Goal: Task Accomplishment & Management: Complete application form

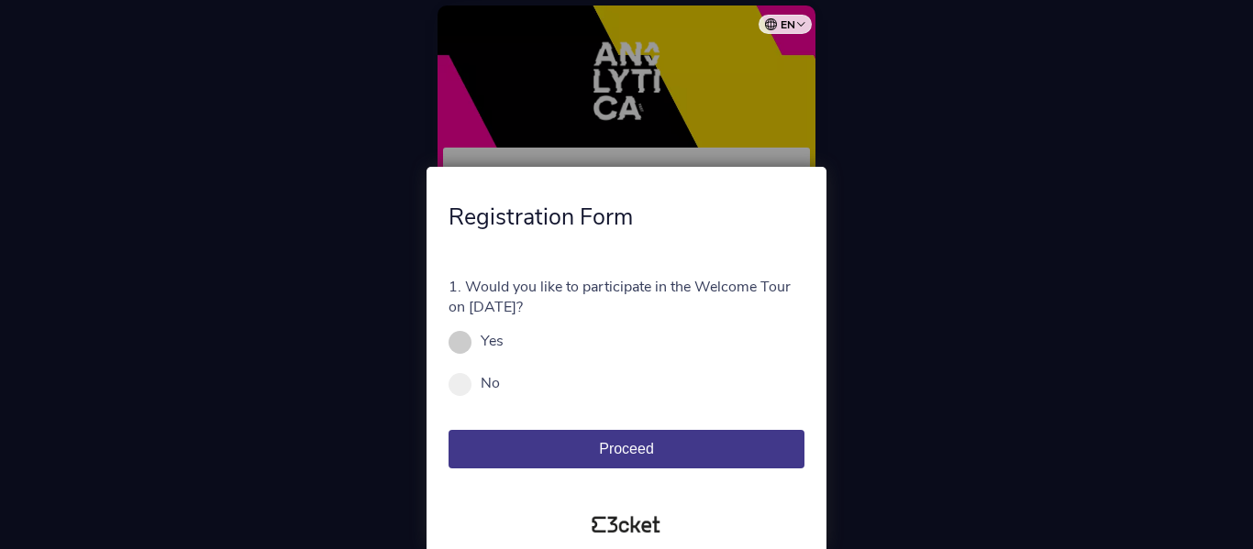
click at [466, 336] on span at bounding box center [459, 342] width 23 height 23
click at [504, 340] on input "Yes" at bounding box center [514, 350] width 20 height 20
radio input "true"
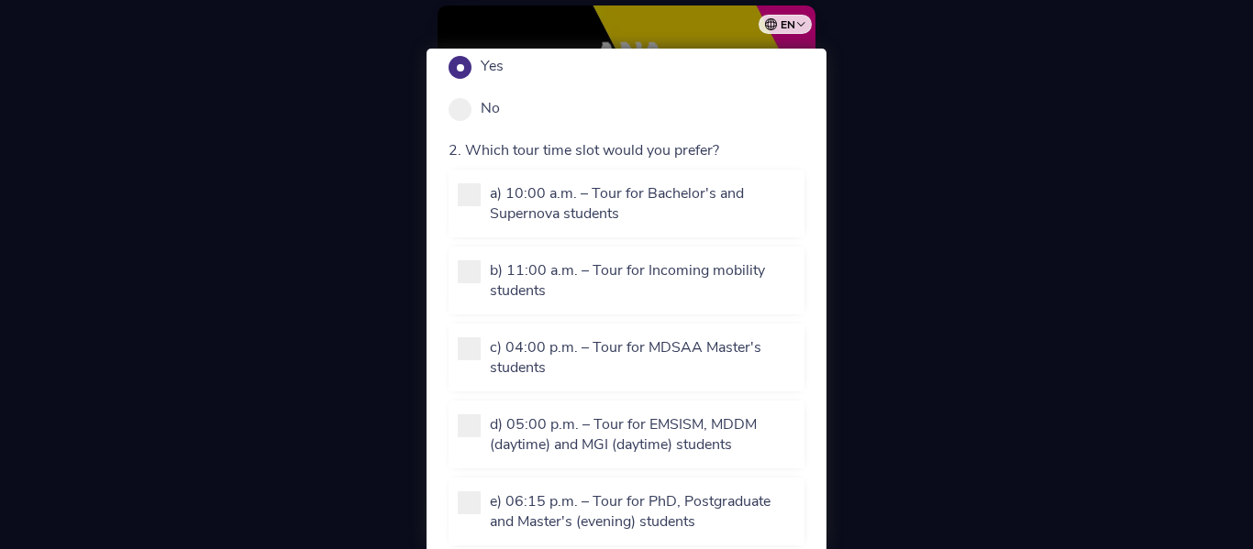
scroll to position [183, 0]
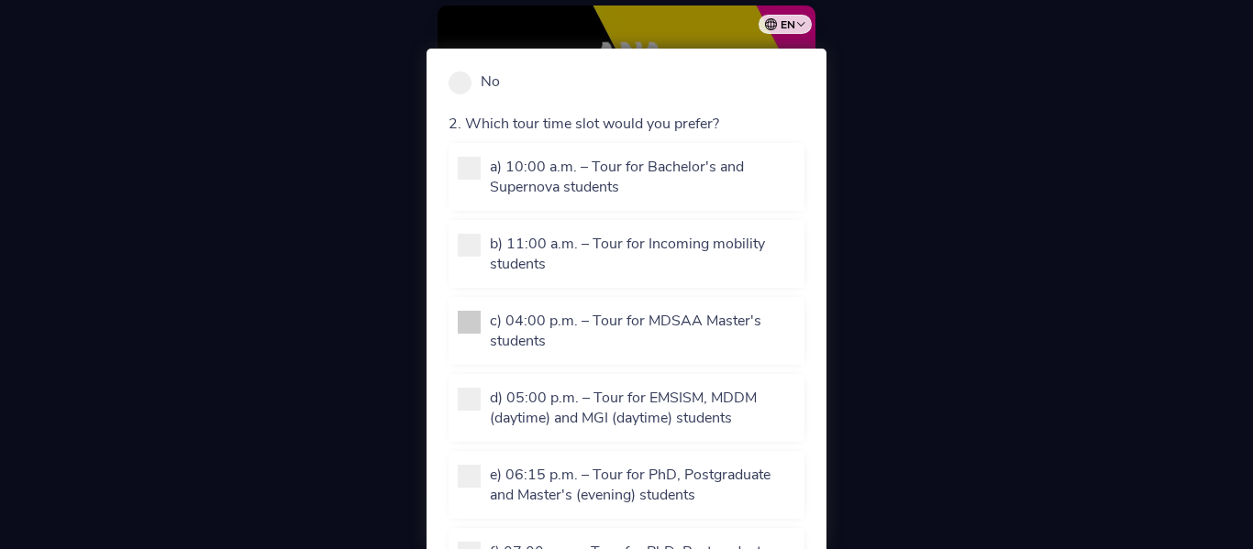
click at [467, 316] on span at bounding box center [469, 322] width 23 height 23
click at [490, 360] on input "c) 04:00 p.m. – Tour for MDSAA Master's students" at bounding box center [500, 370] width 20 height 20
checkbox input "true"
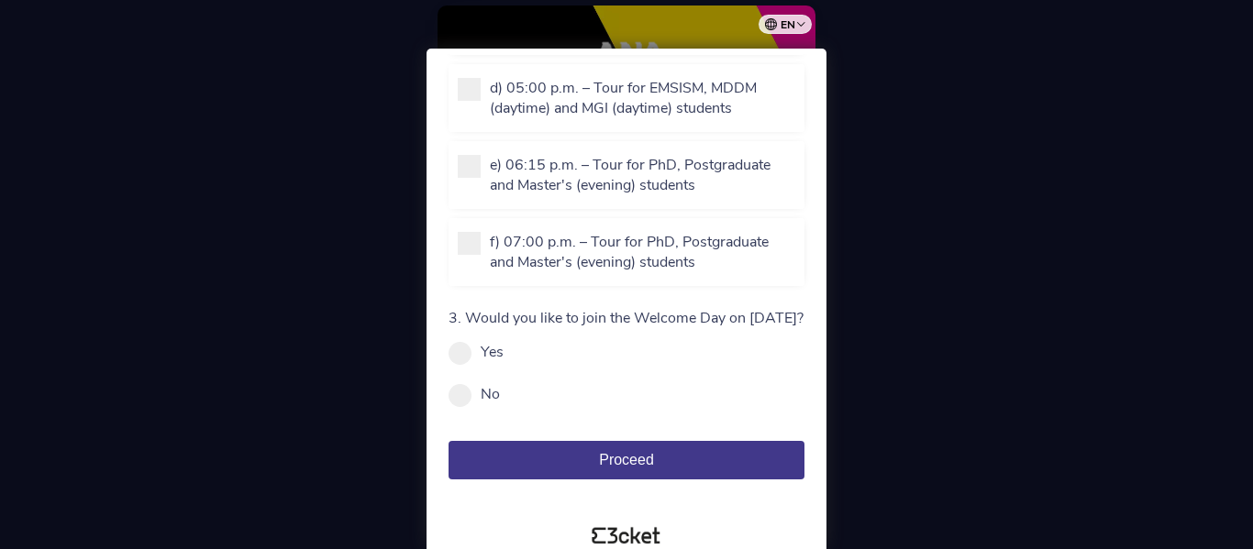
scroll to position [525, 0]
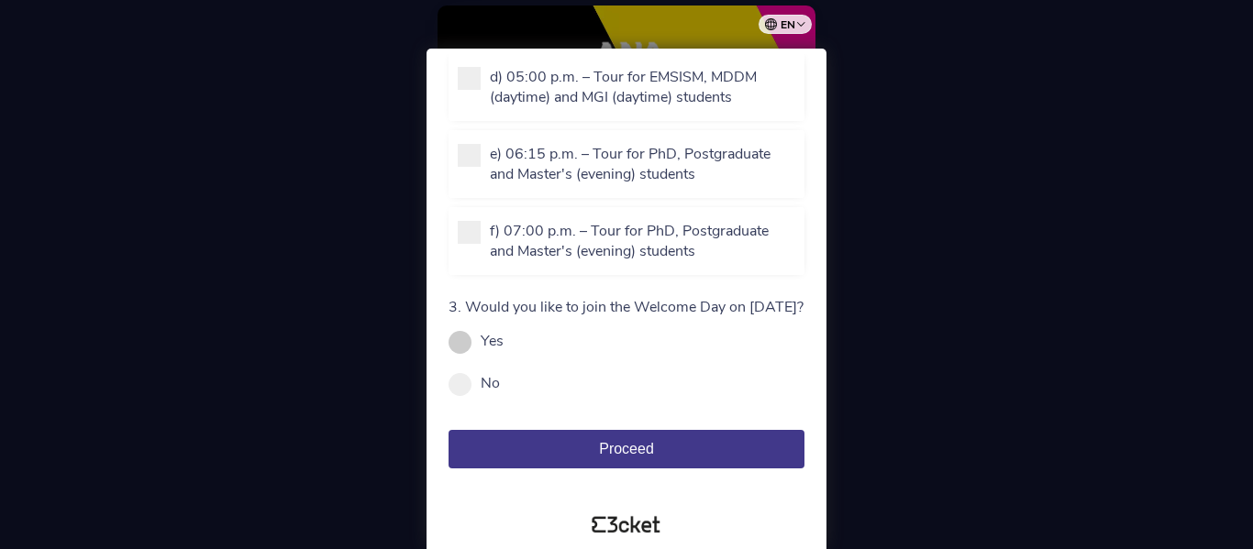
click at [472, 348] on div "Yes" at bounding box center [626, 341] width 356 height 20
click at [460, 341] on span at bounding box center [459, 342] width 23 height 23
click at [504, 341] on input "Yes" at bounding box center [514, 350] width 20 height 20
radio input "true"
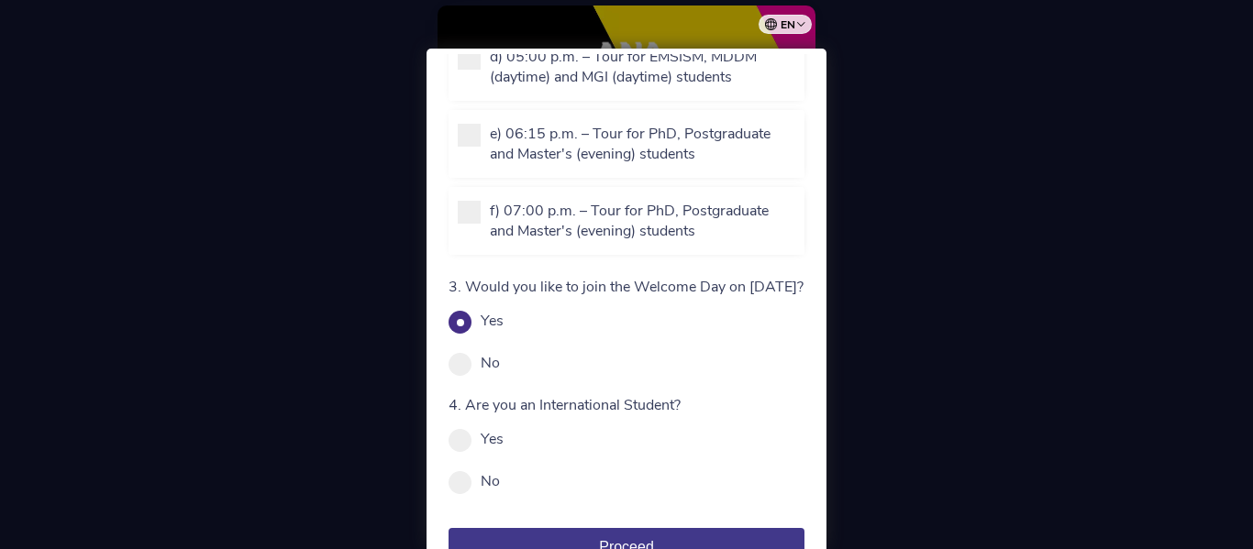
scroll to position [616, 0]
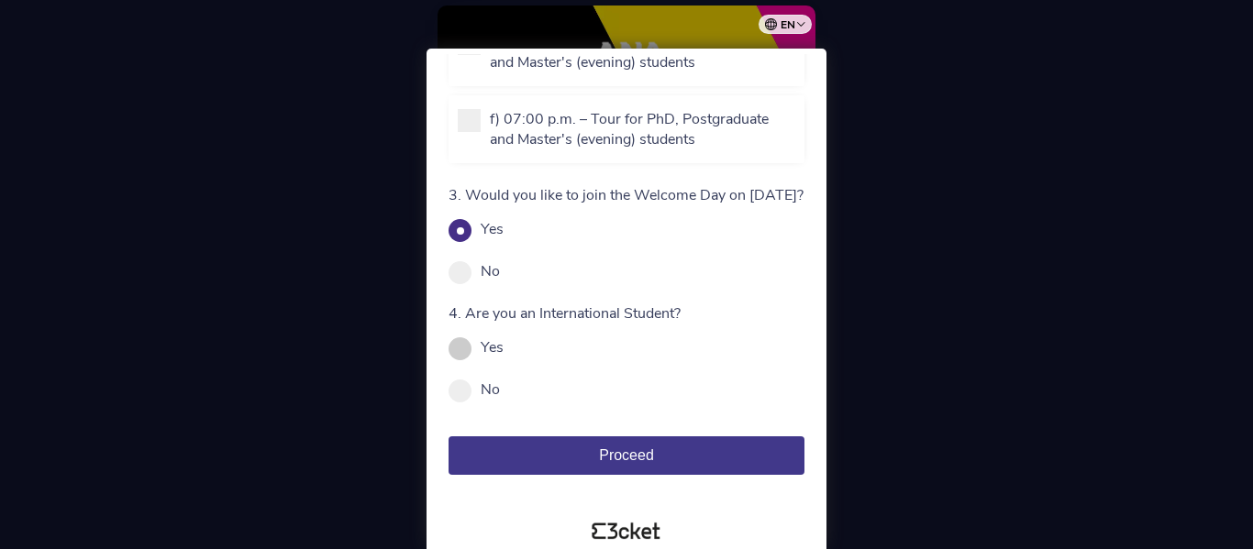
click at [488, 358] on label "Yes" at bounding box center [492, 348] width 23 height 20
click at [504, 367] on input "Yes" at bounding box center [514, 357] width 20 height 20
radio input "true"
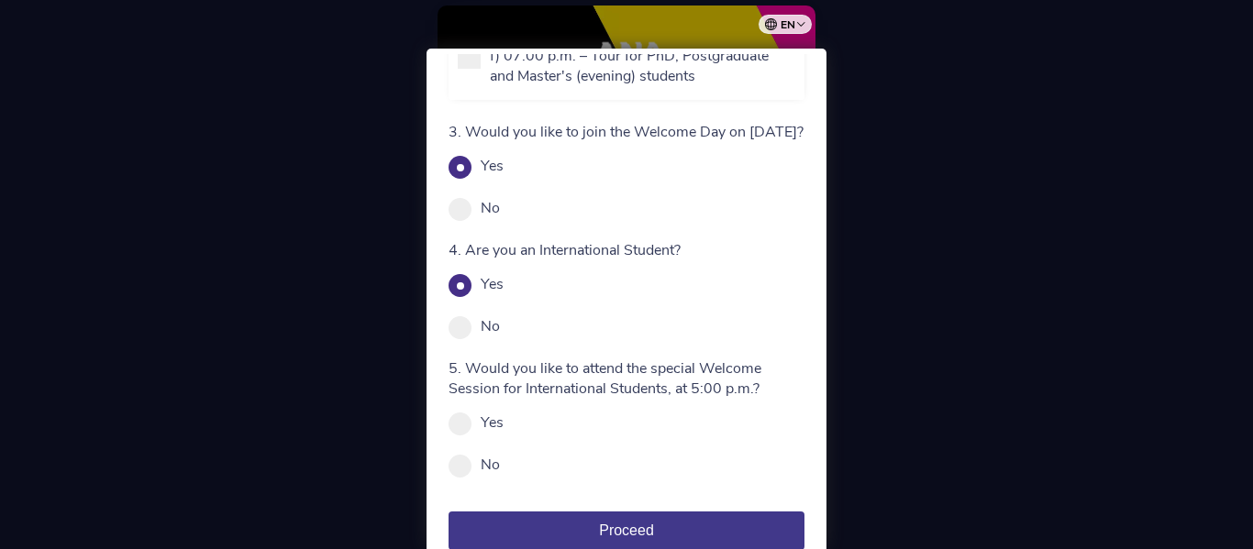
scroll to position [708, 0]
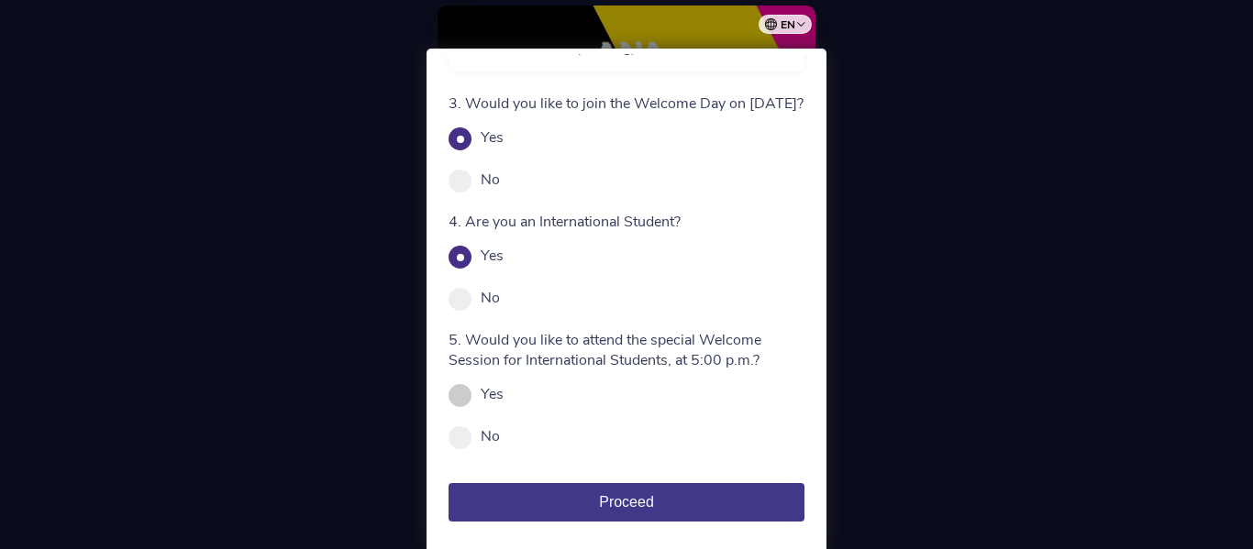
click at [462, 407] on span at bounding box center [459, 395] width 23 height 23
click at [504, 412] on input "Yes" at bounding box center [514, 403] width 20 height 20
radio input "true"
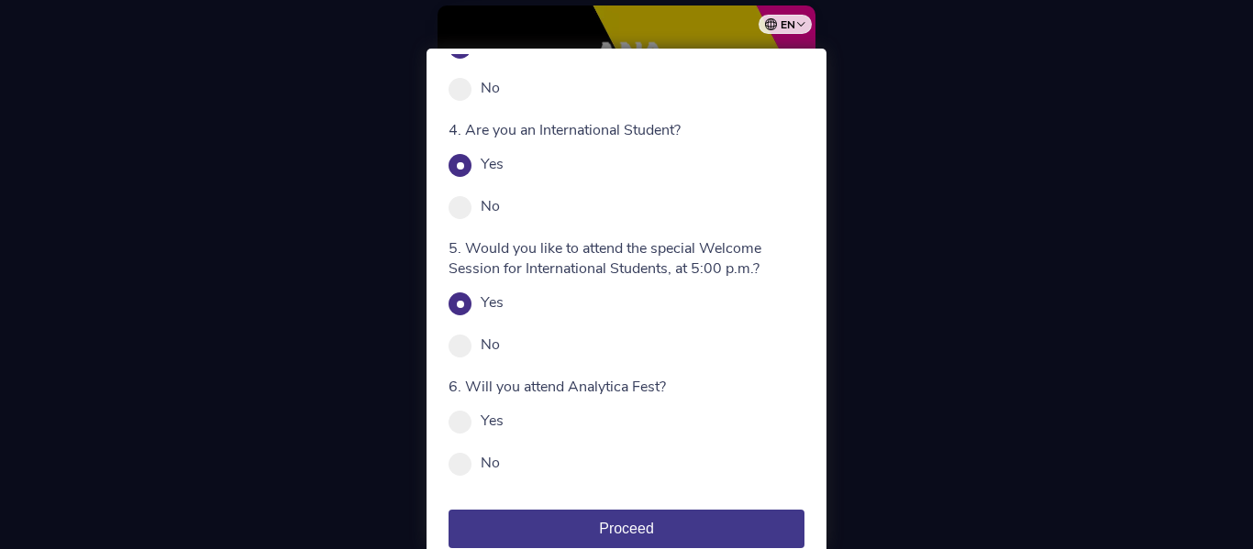
scroll to position [891, 0]
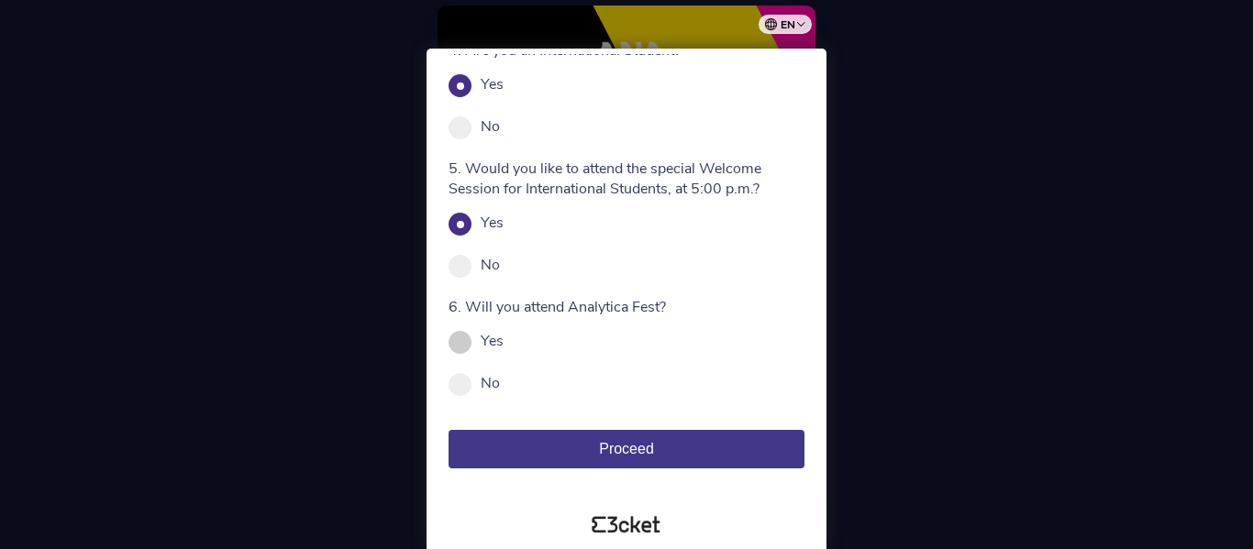
click at [463, 352] on span at bounding box center [459, 342] width 23 height 23
click at [504, 352] on input "Yes" at bounding box center [514, 350] width 20 height 20
radio input "true"
click at [646, 449] on span "Proceed" at bounding box center [626, 449] width 55 height 16
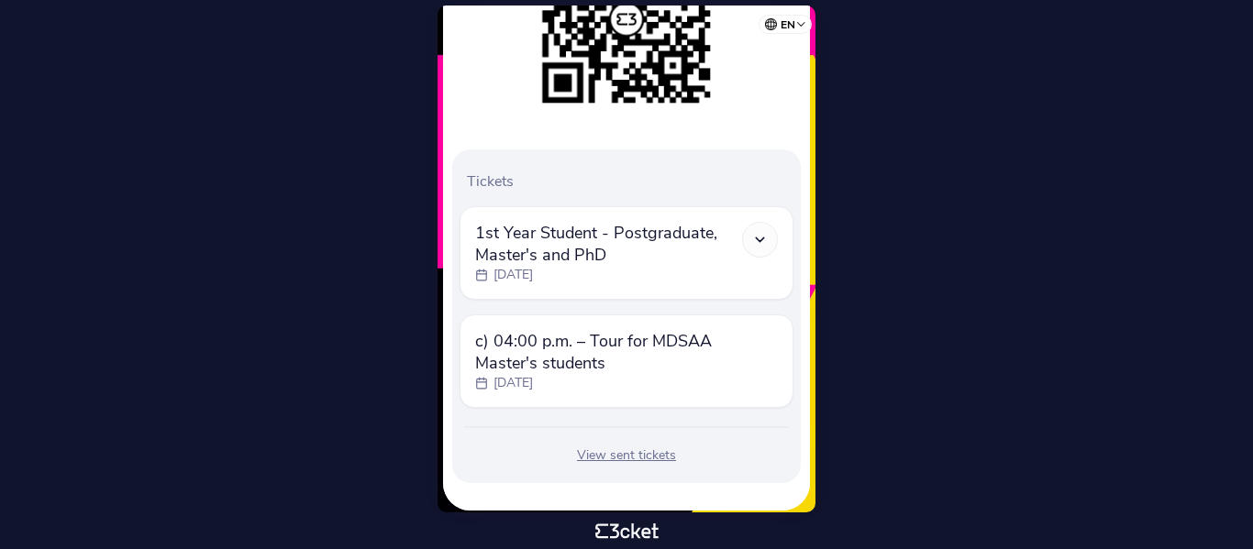
scroll to position [383, 0]
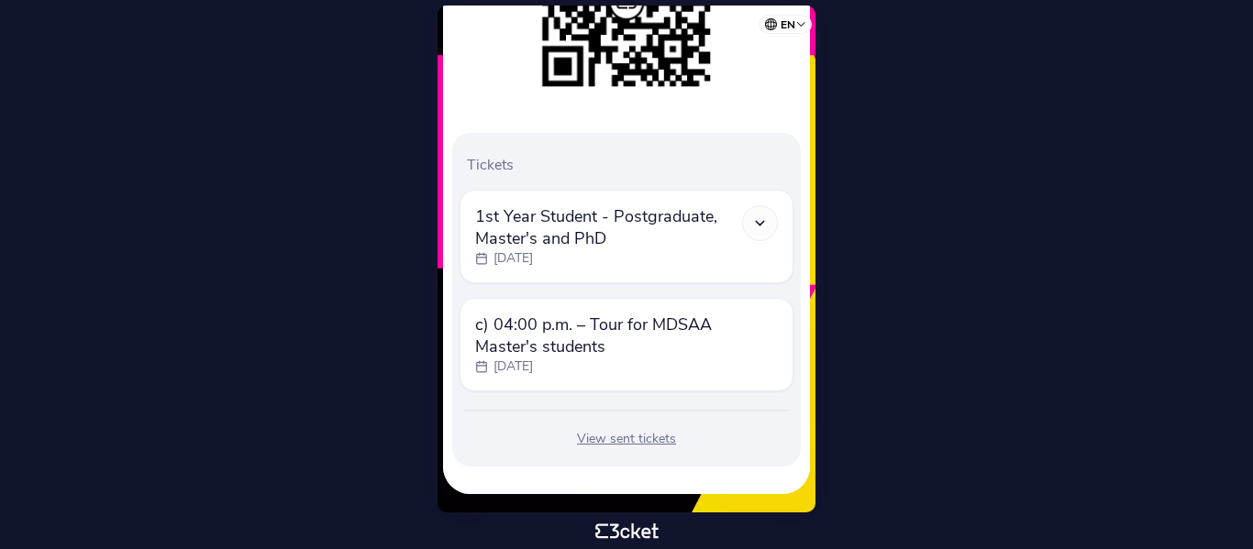
click at [763, 231] on div at bounding box center [760, 223] width 36 height 36
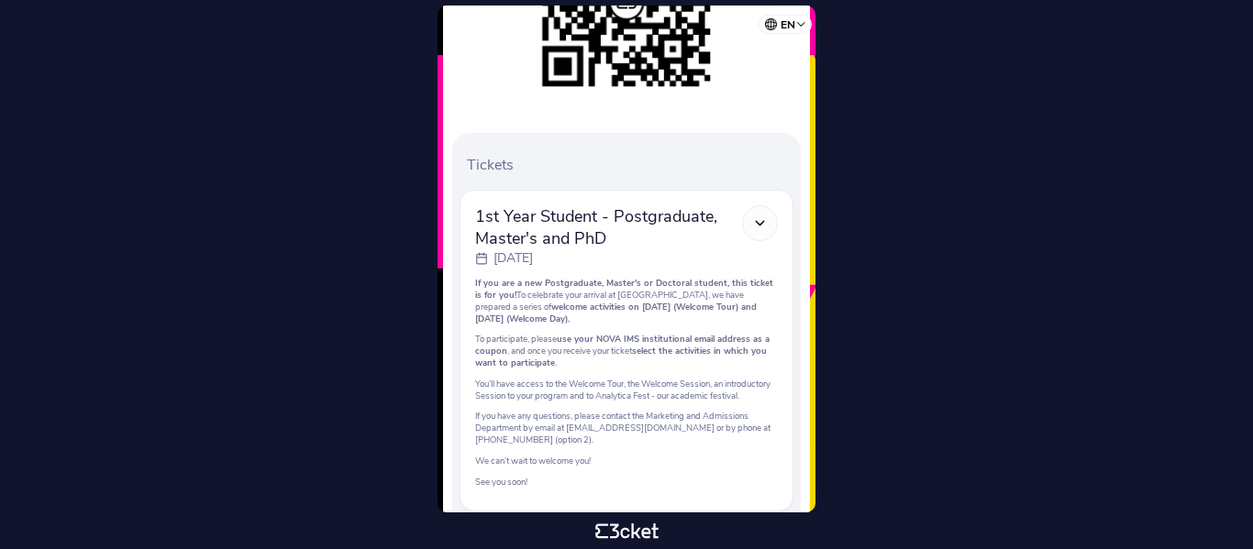
click at [763, 231] on div at bounding box center [760, 223] width 36 height 36
click at [760, 227] on icon at bounding box center [760, 224] width 16 height 16
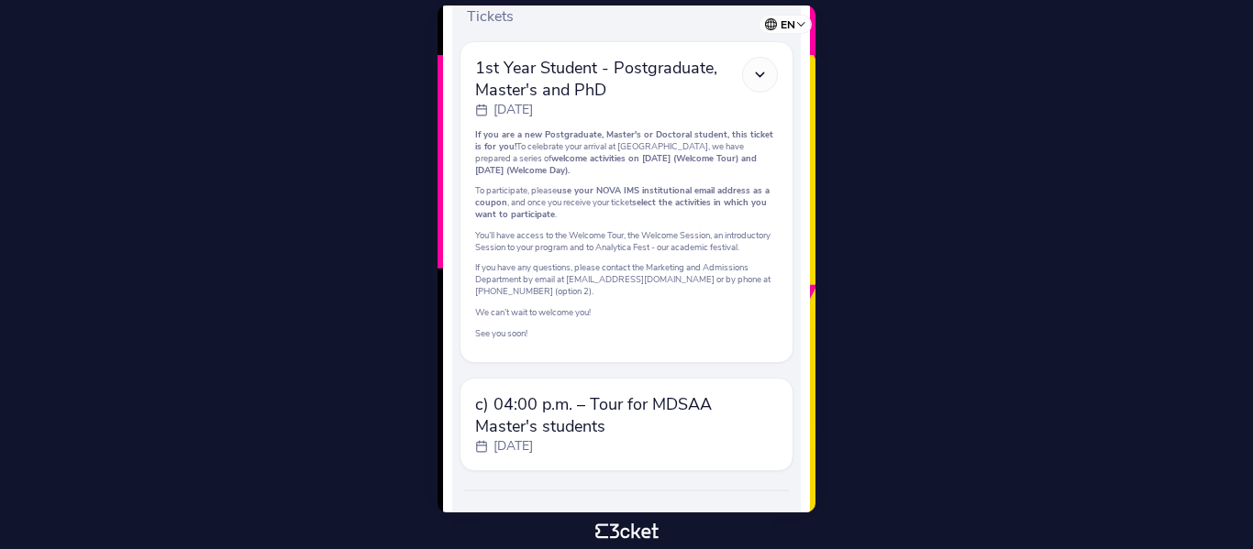
scroll to position [440, 0]
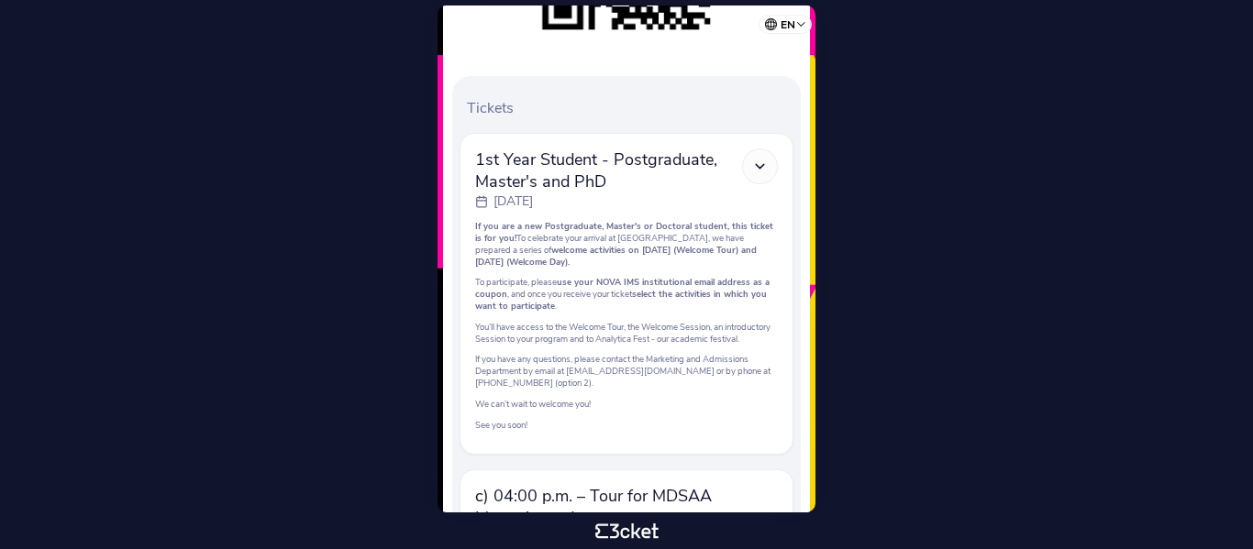
click at [753, 175] on div at bounding box center [760, 167] width 36 height 36
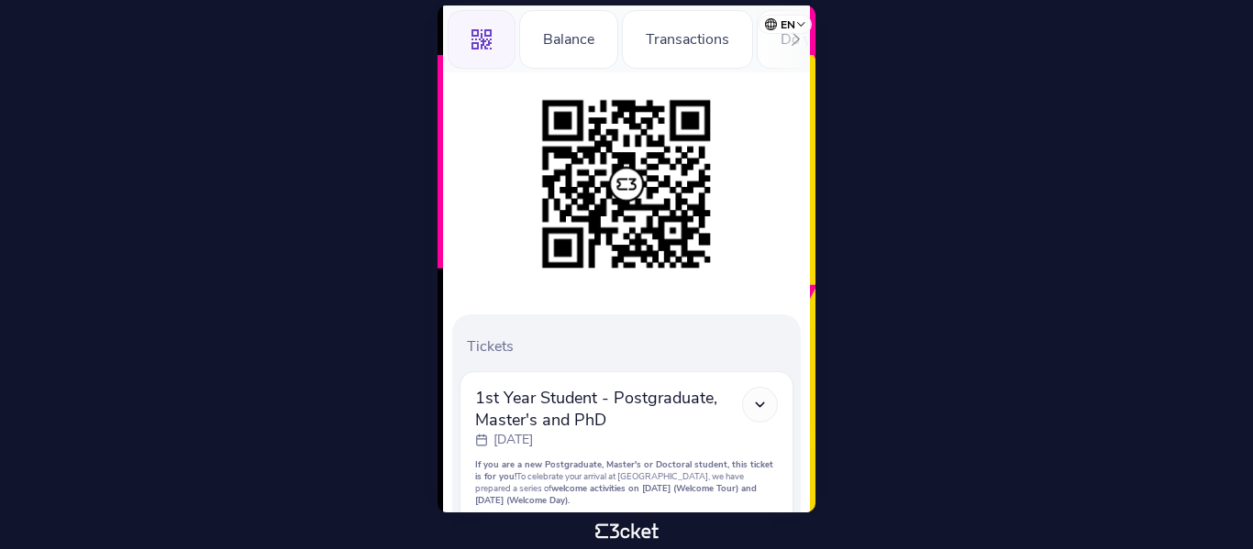
scroll to position [73, 0]
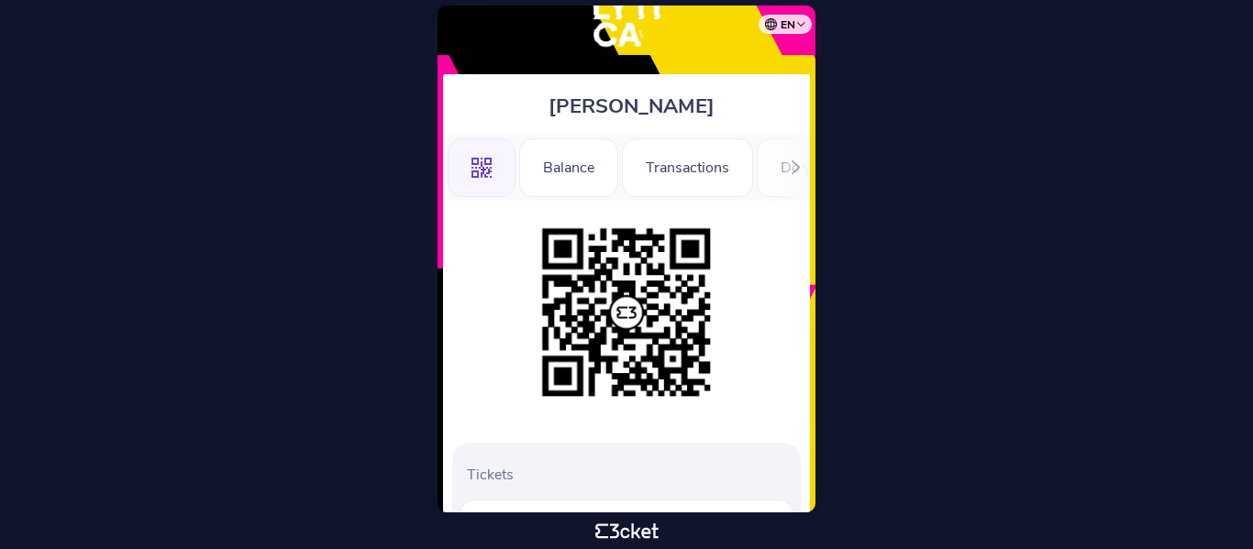
click at [786, 174] on div at bounding box center [795, 167] width 28 height 67
click at [679, 176] on div "Registration Form" at bounding box center [682, 167] width 165 height 59
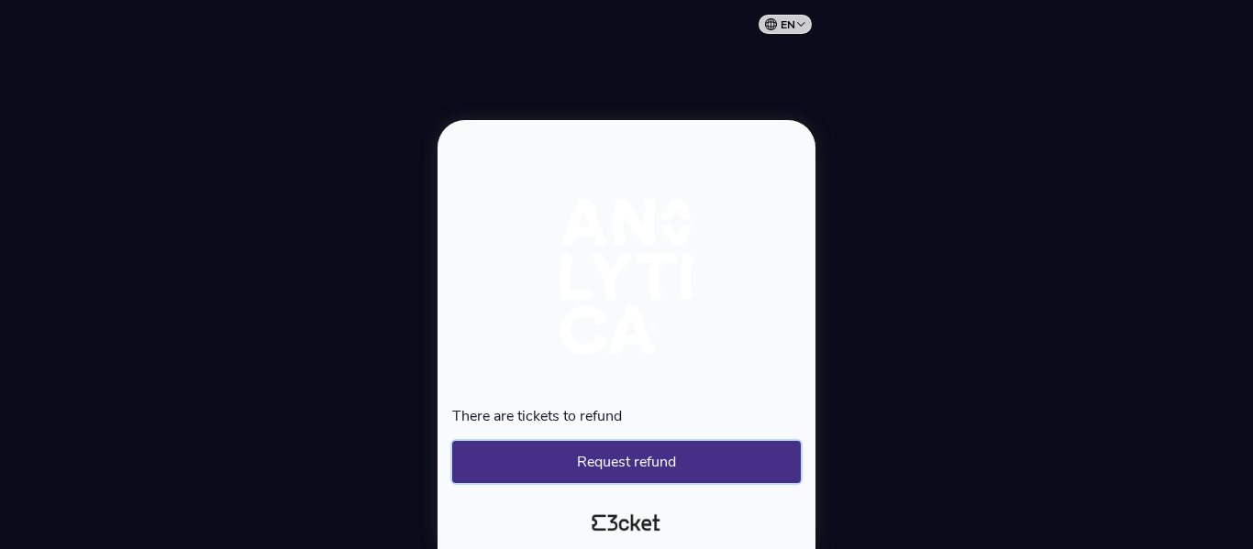
click at [647, 452] on button "Request refund" at bounding box center [626, 462] width 349 height 42
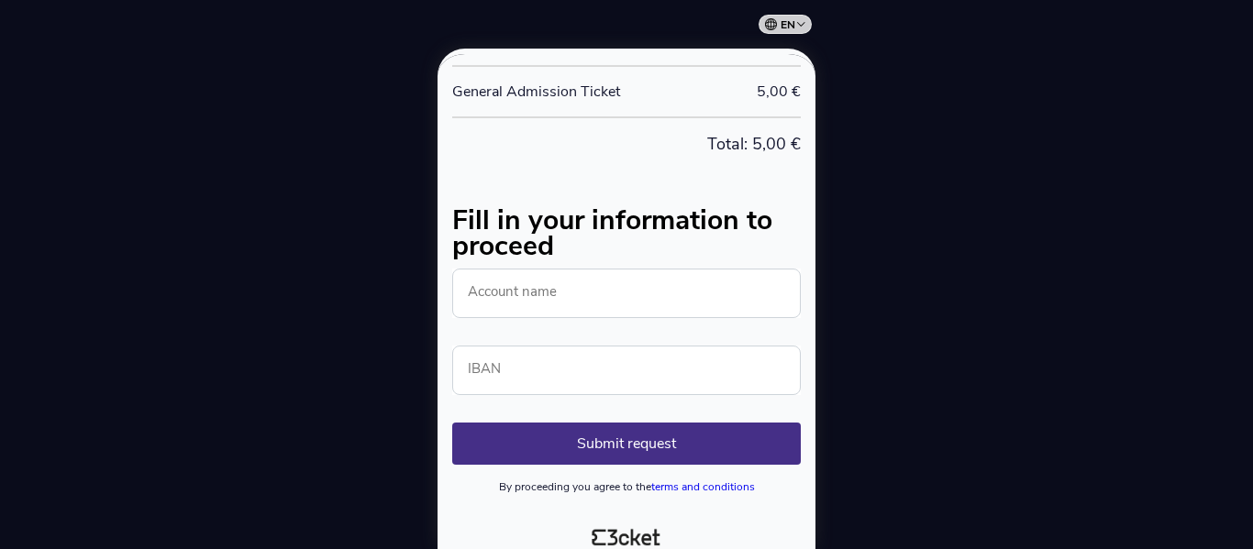
scroll to position [183, 0]
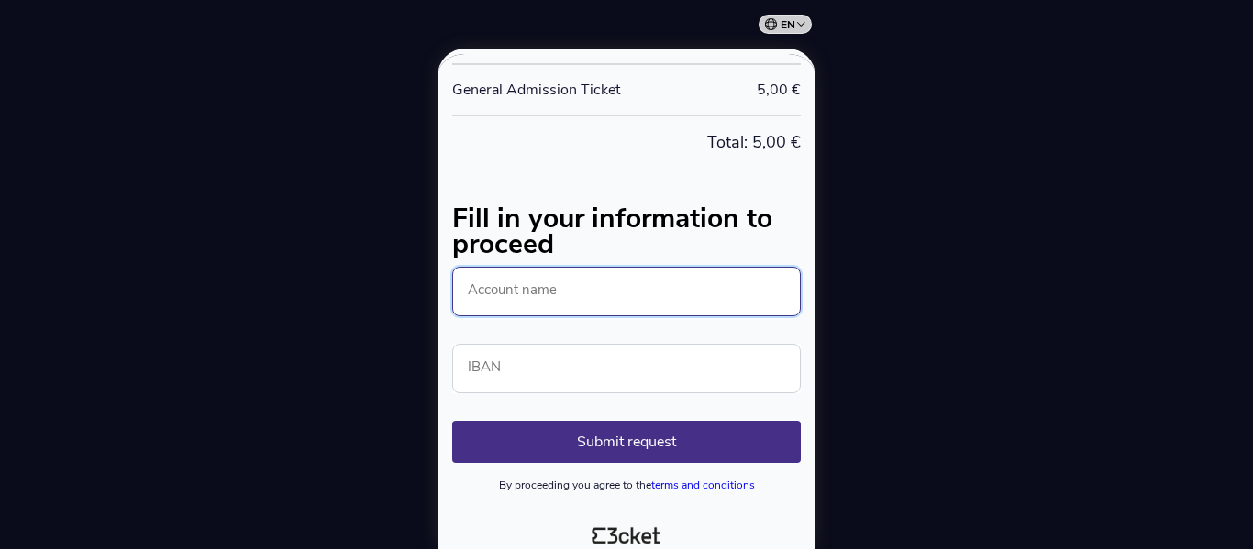
click at [641, 292] on input "Account name" at bounding box center [626, 292] width 349 height 50
click at [653, 267] on input "Account name" at bounding box center [626, 292] width 349 height 50
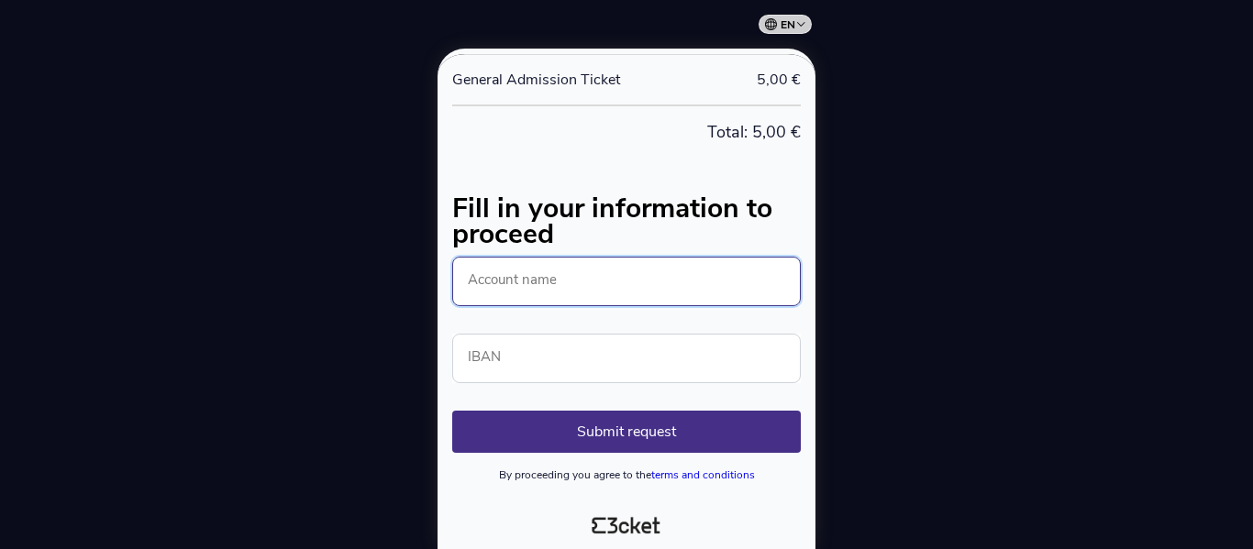
scroll to position [196, 0]
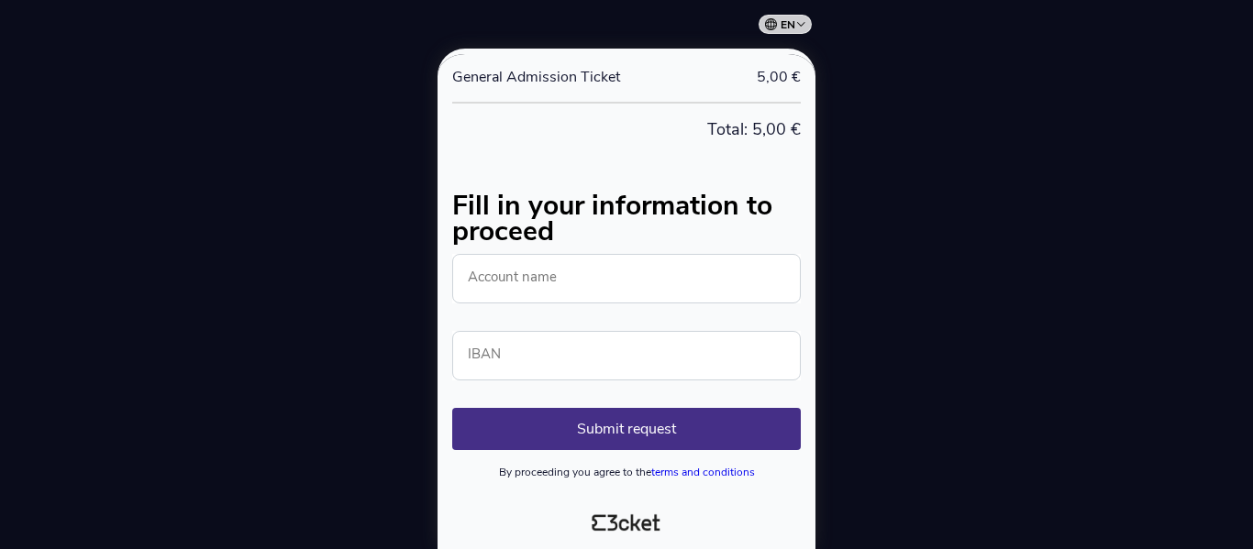
click at [974, 279] on div at bounding box center [626, 274] width 1253 height 549
click at [681, 282] on input "Account name" at bounding box center [626, 279] width 349 height 50
type input "[PERSON_NAME]"
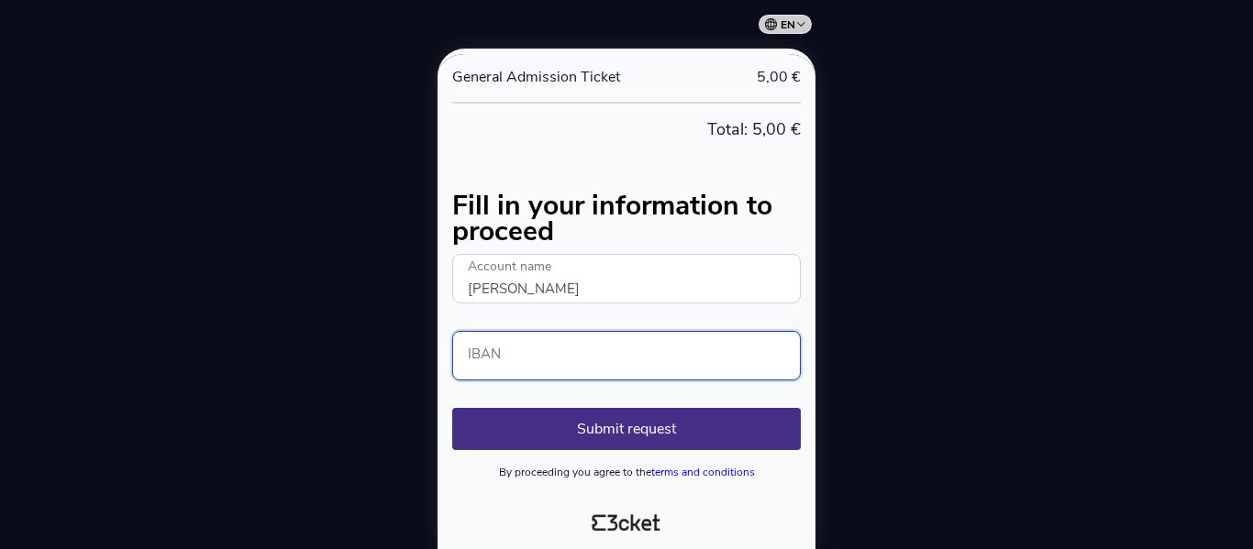
click at [571, 353] on input "IBAN" at bounding box center [626, 356] width 349 height 50
type input "LT493250029147896817"
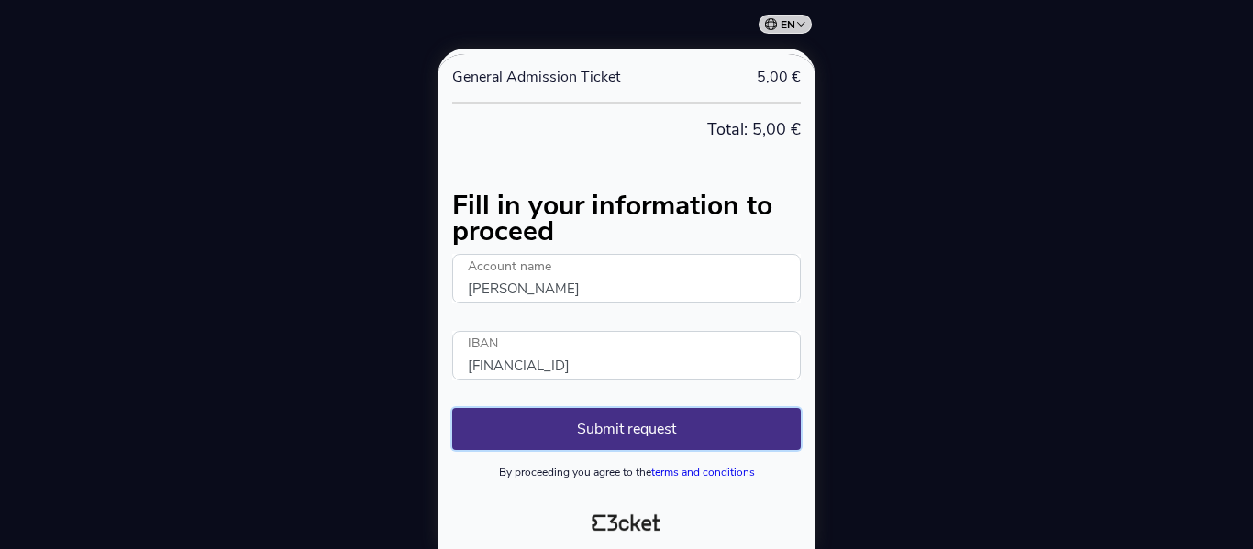
click at [688, 435] on button "Submit request" at bounding box center [626, 429] width 349 height 42
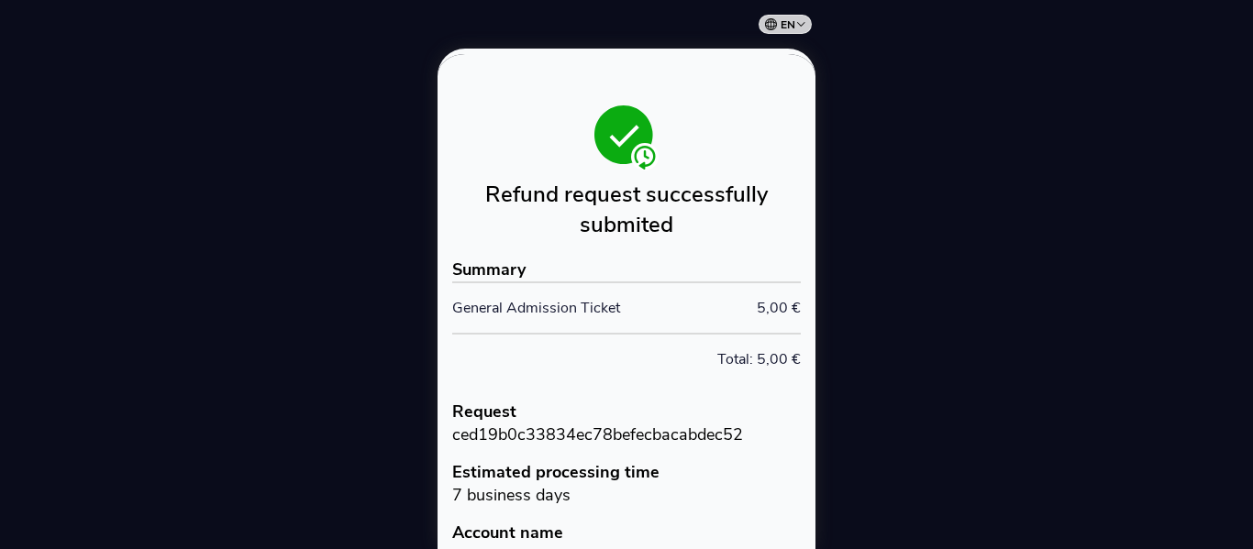
scroll to position [403, 0]
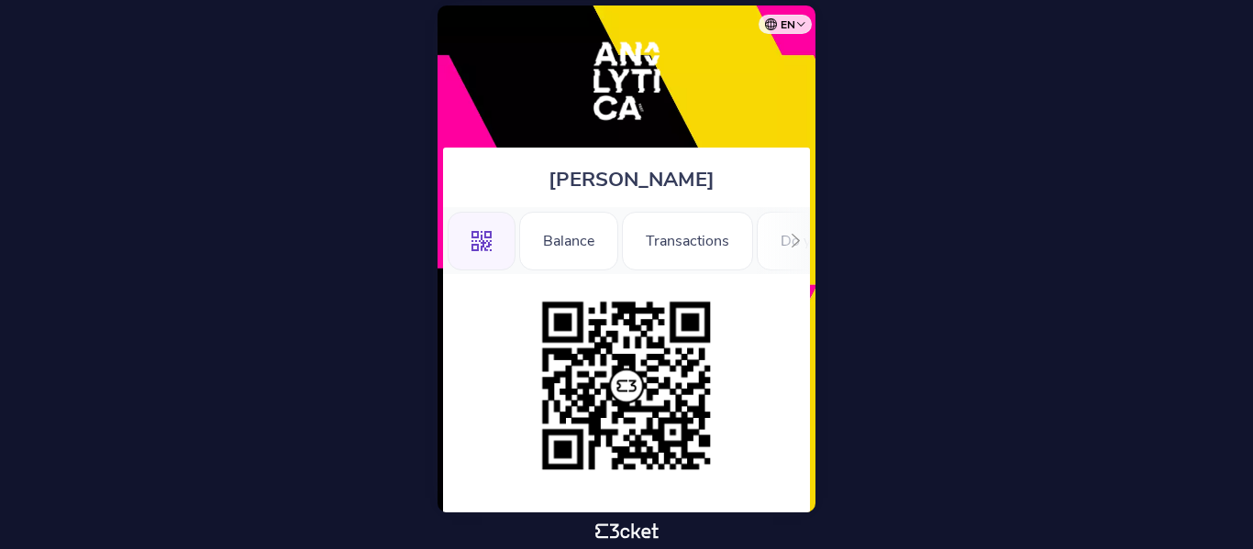
click at [792, 238] on icon at bounding box center [796, 241] width 14 height 14
click at [714, 251] on div "Registration Form" at bounding box center [682, 241] width 165 height 59
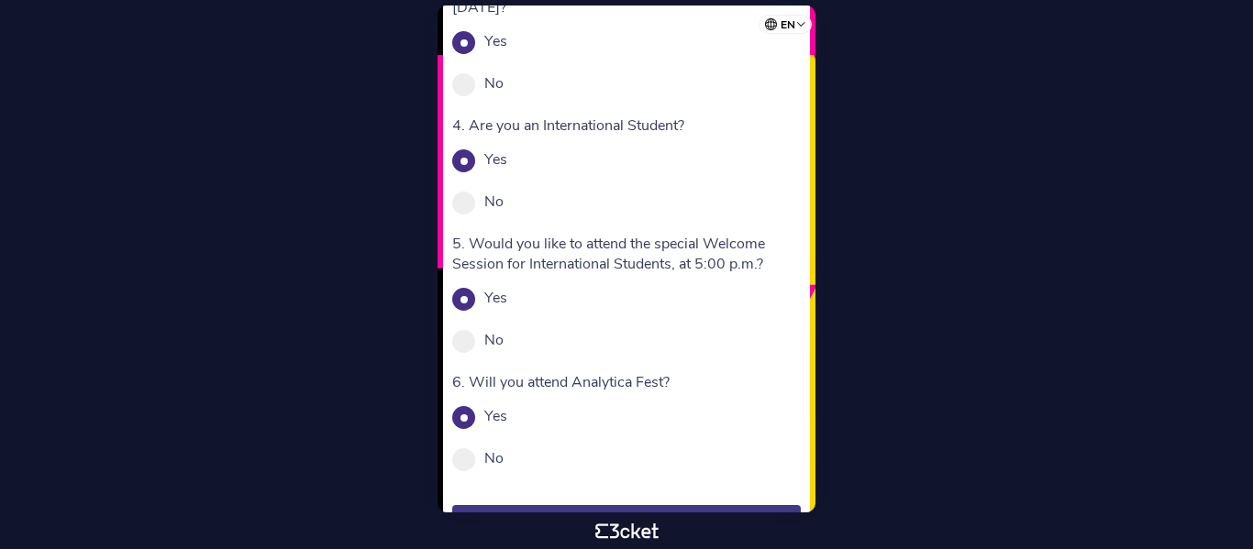
scroll to position [588, 0]
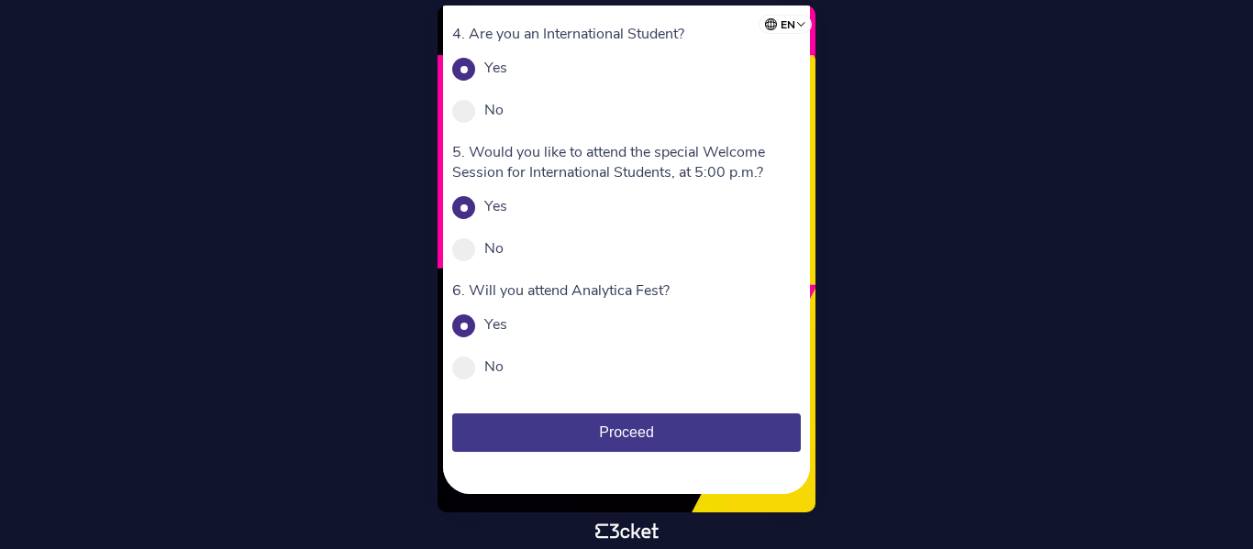
click at [635, 435] on span "Proceed" at bounding box center [626, 433] width 55 height 16
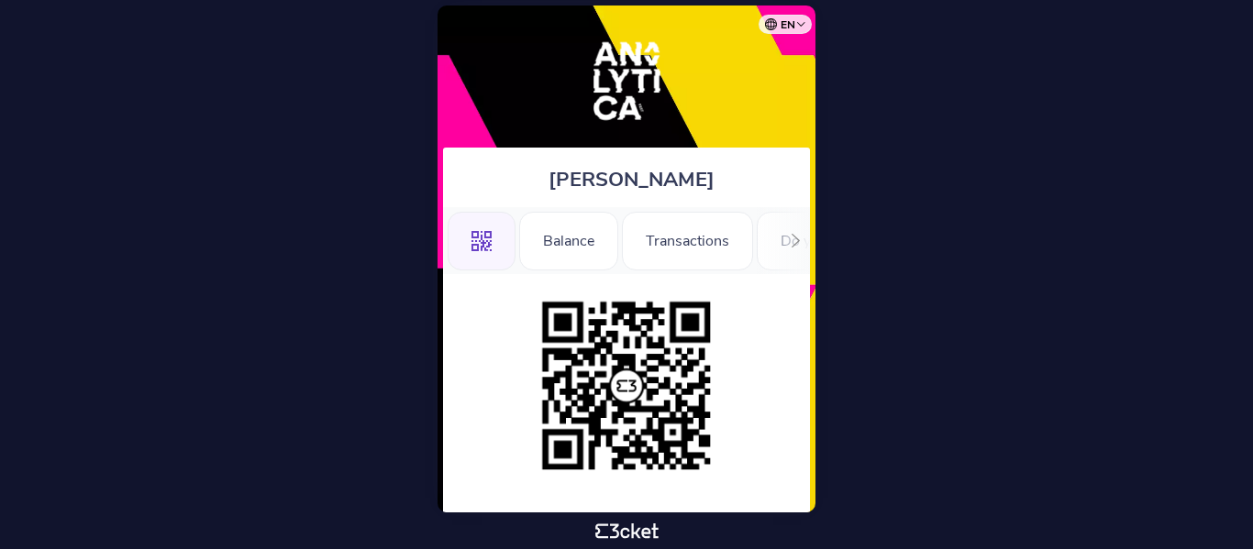
click at [784, 247] on div at bounding box center [795, 240] width 28 height 67
click at [787, 243] on div at bounding box center [795, 240] width 28 height 67
click at [787, 243] on div "Information" at bounding box center [743, 241] width 123 height 59
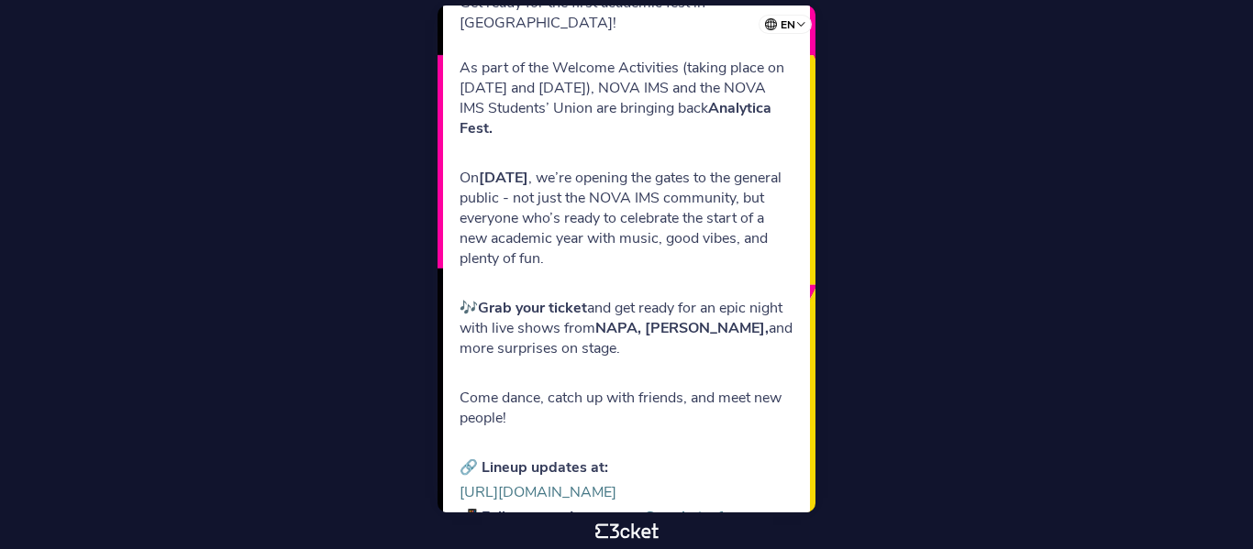
scroll to position [598, 0]
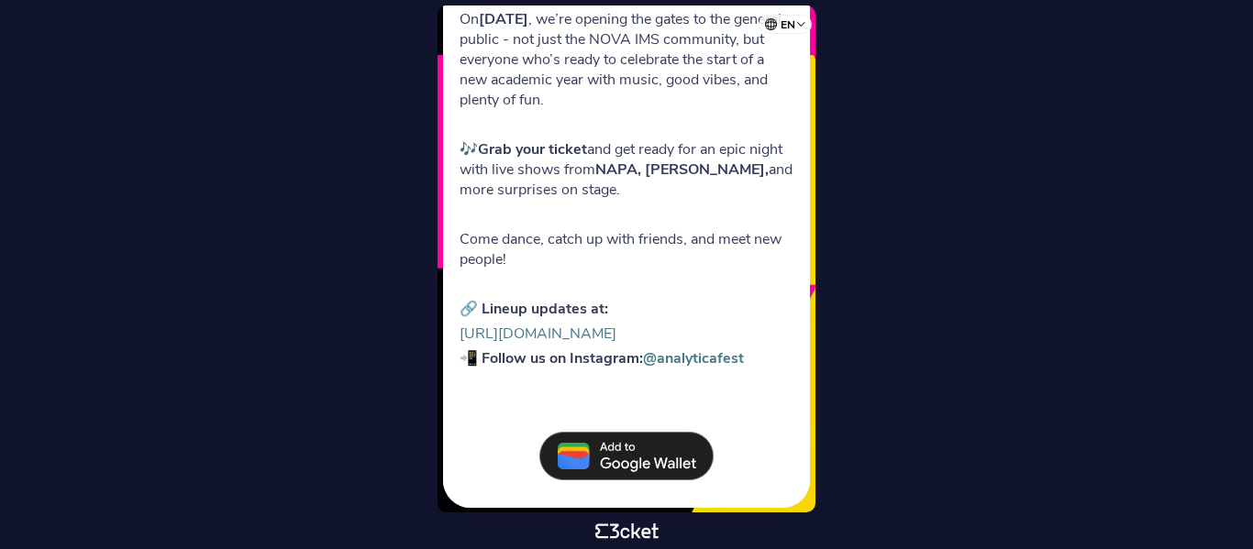
click at [649, 459] on img at bounding box center [626, 456] width 174 height 49
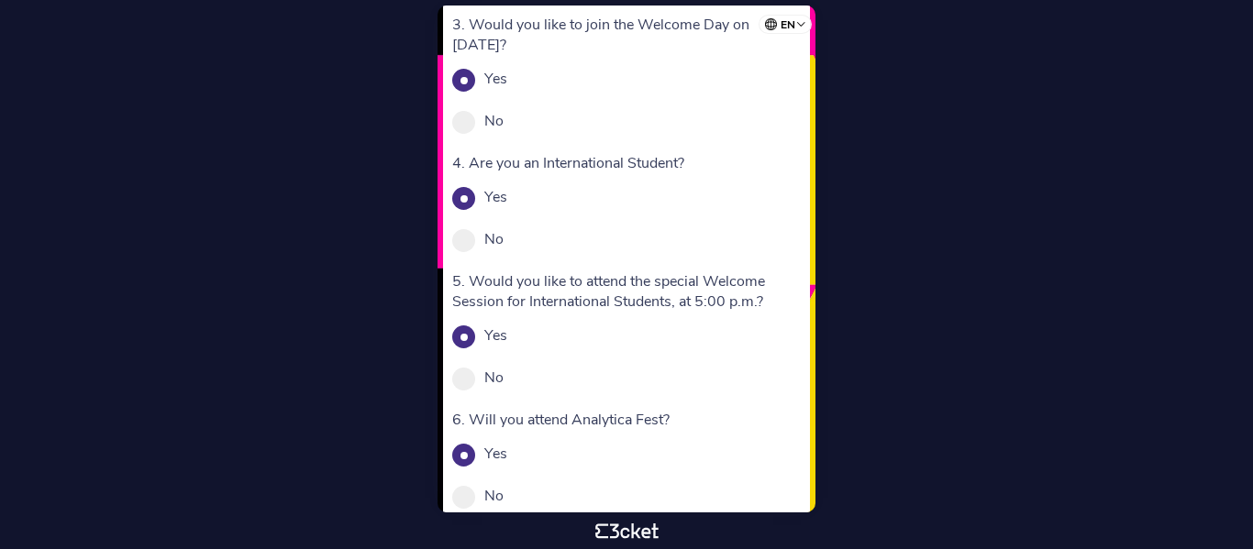
scroll to position [588, 0]
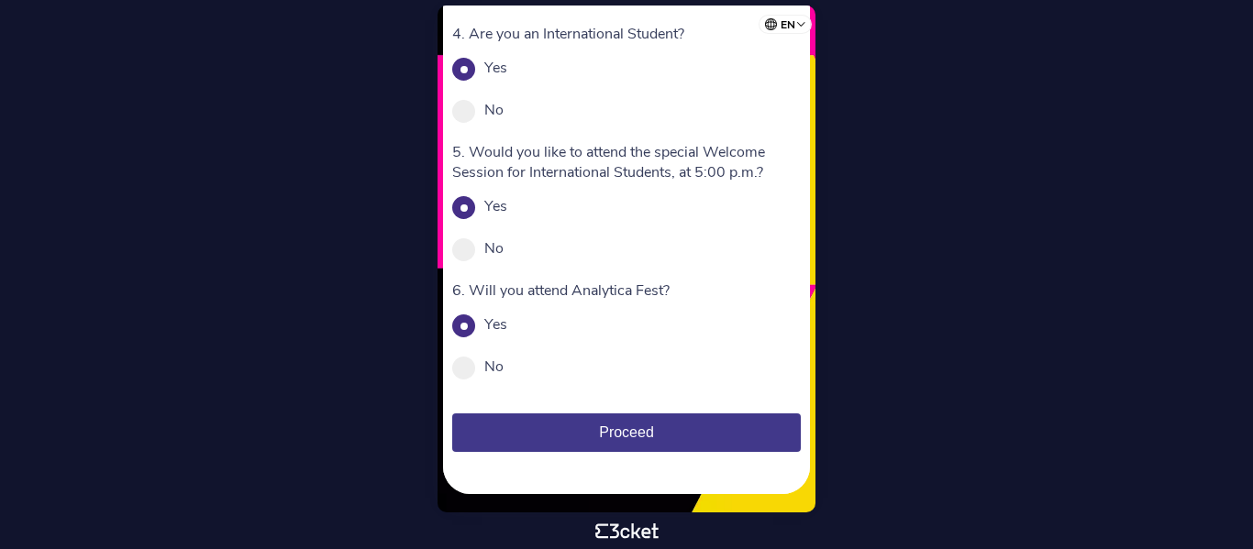
click at [758, 431] on button "Proceed" at bounding box center [626, 433] width 349 height 39
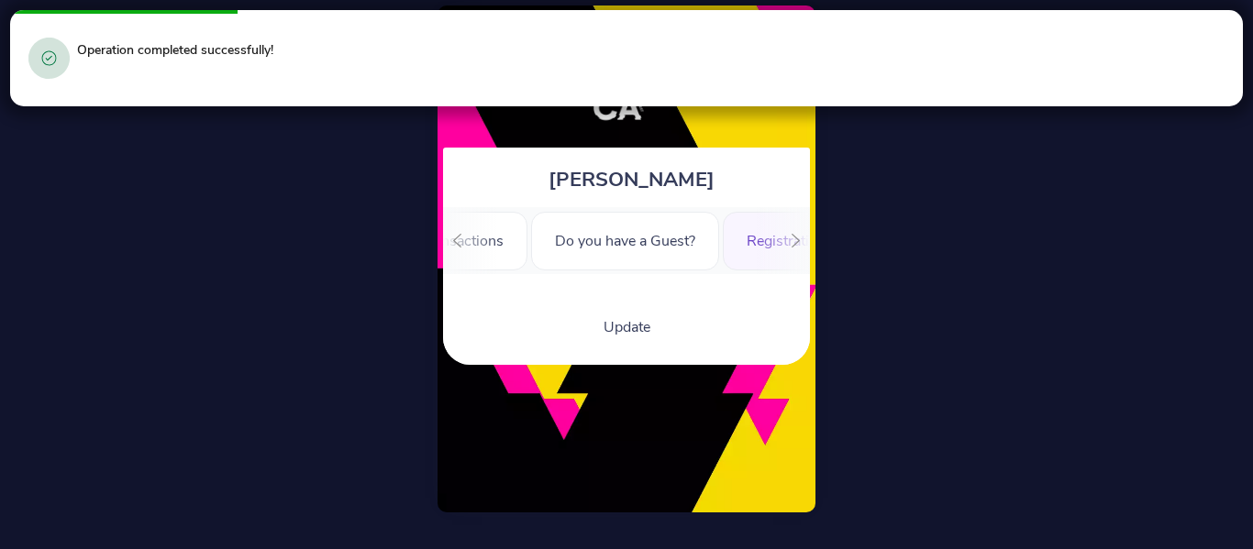
click at [788, 244] on div at bounding box center [795, 240] width 28 height 67
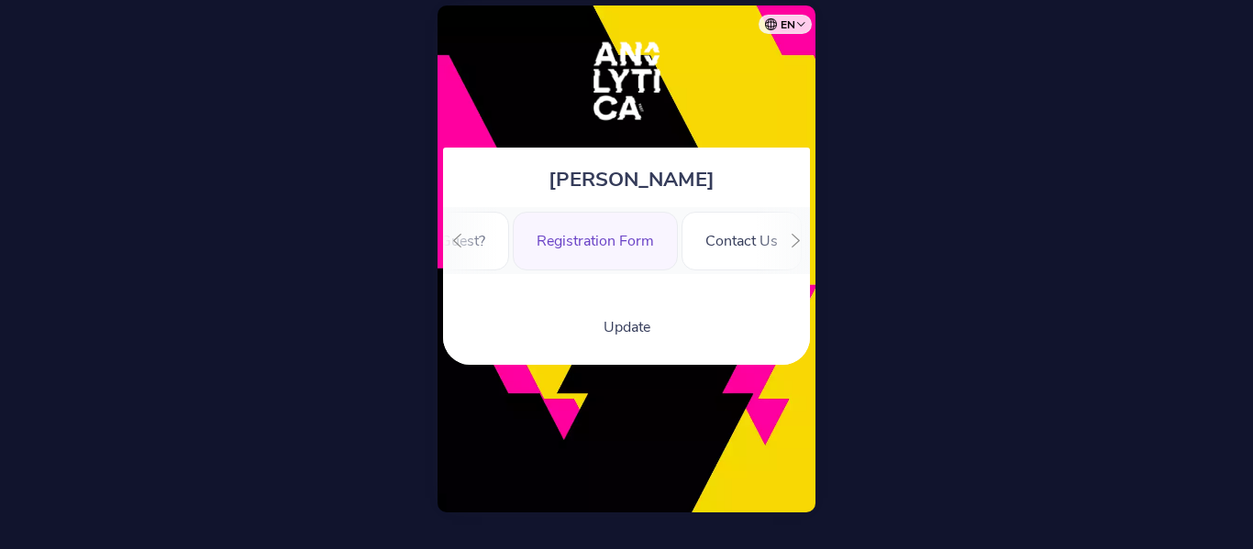
scroll to position [0, 546]
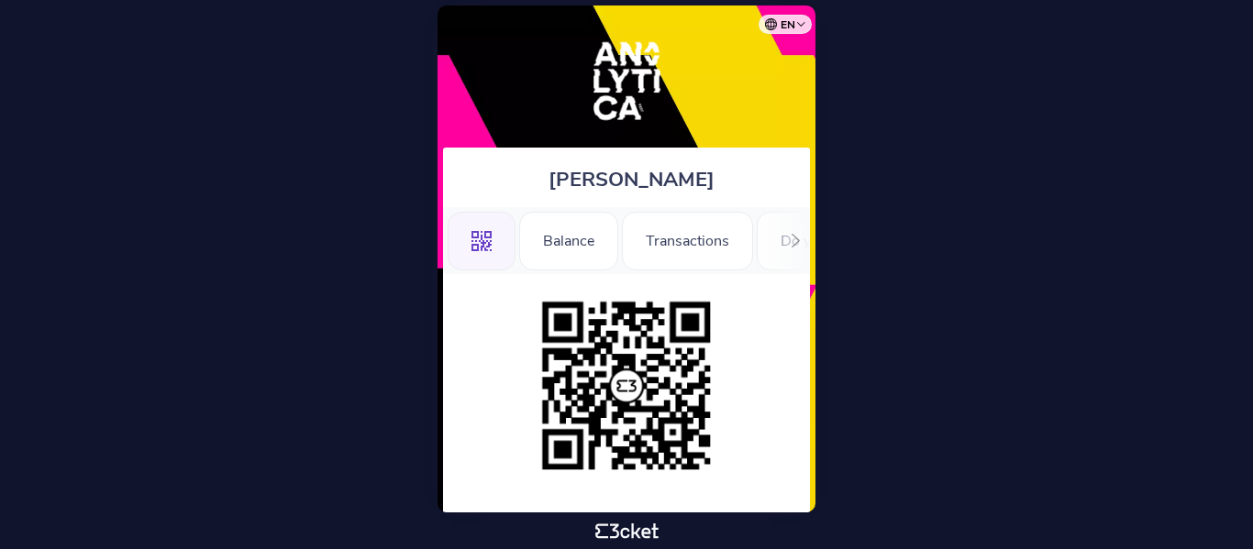
click at [788, 244] on div at bounding box center [795, 240] width 28 height 67
click at [748, 233] on div "Information" at bounding box center [743, 241] width 123 height 59
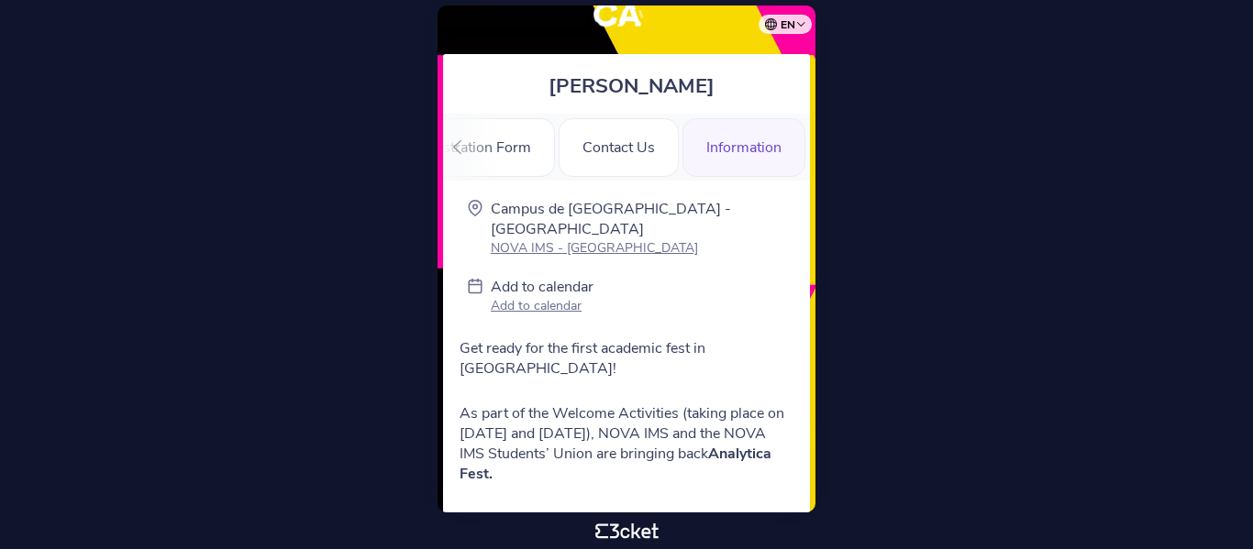
scroll to position [48, 0]
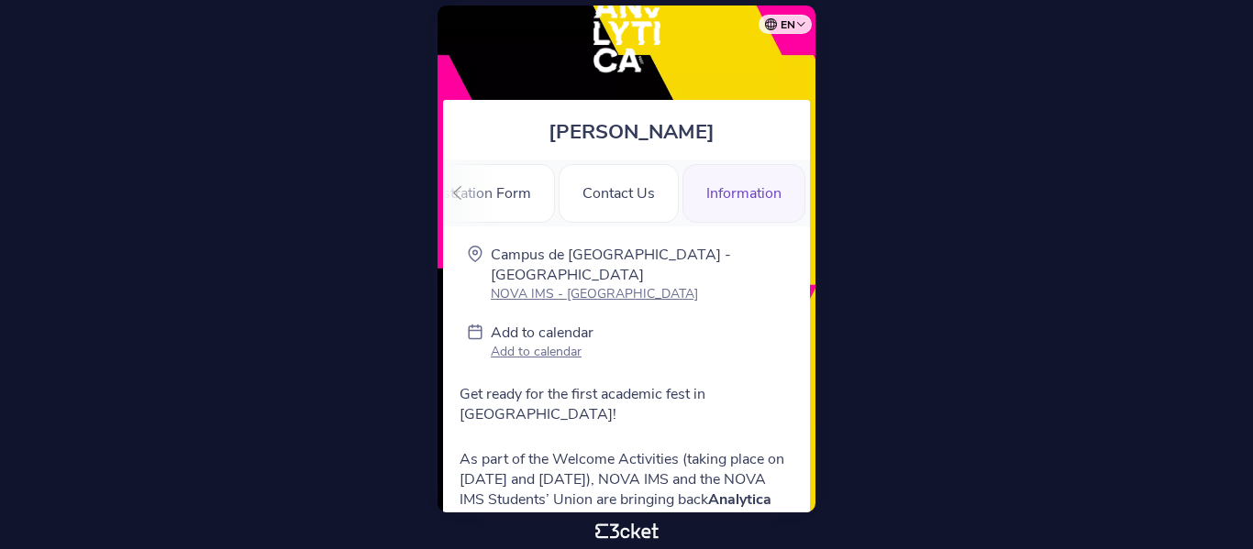
click at [458, 190] on icon at bounding box center [457, 193] width 8 height 14
click at [457, 195] on icon at bounding box center [457, 193] width 8 height 14
click at [793, 197] on icon at bounding box center [796, 193] width 14 height 14
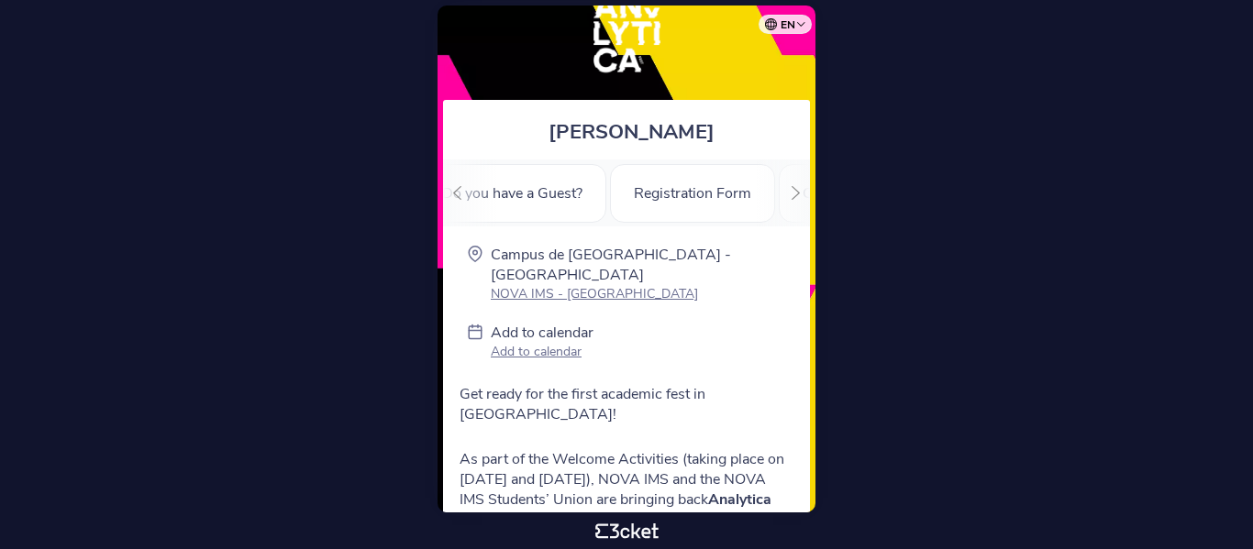
scroll to position [0, 349]
click at [735, 198] on div "Registration Form" at bounding box center [682, 193] width 165 height 59
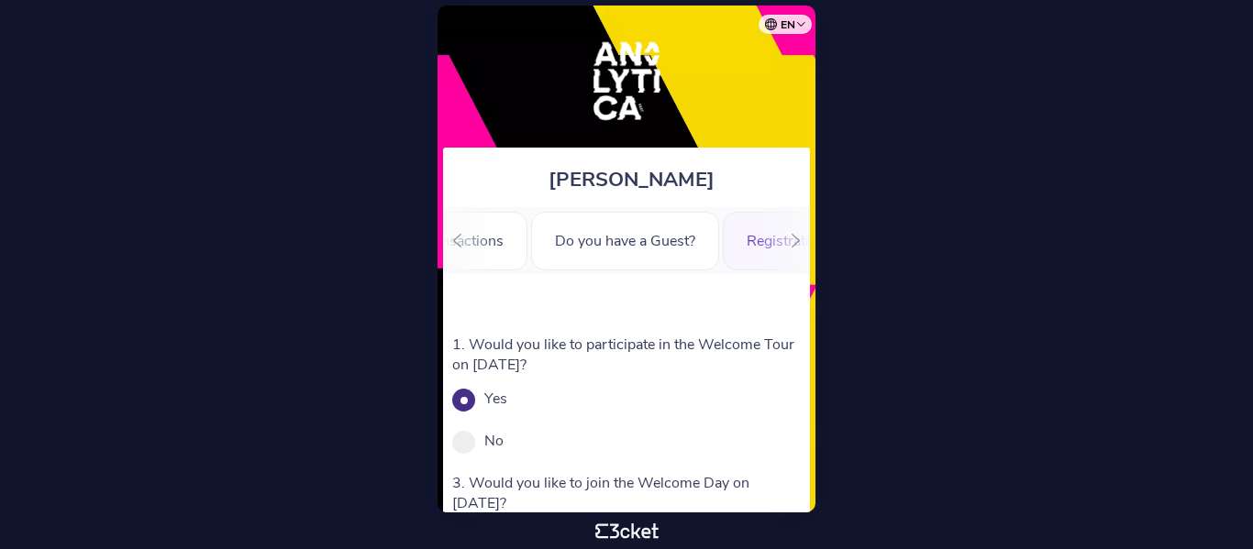
click at [454, 238] on icon at bounding box center [457, 241] width 14 height 14
click at [454, 238] on div ".st0{fill-rule:evenodd;clip-rule:evenodd;}" at bounding box center [482, 241] width 68 height 59
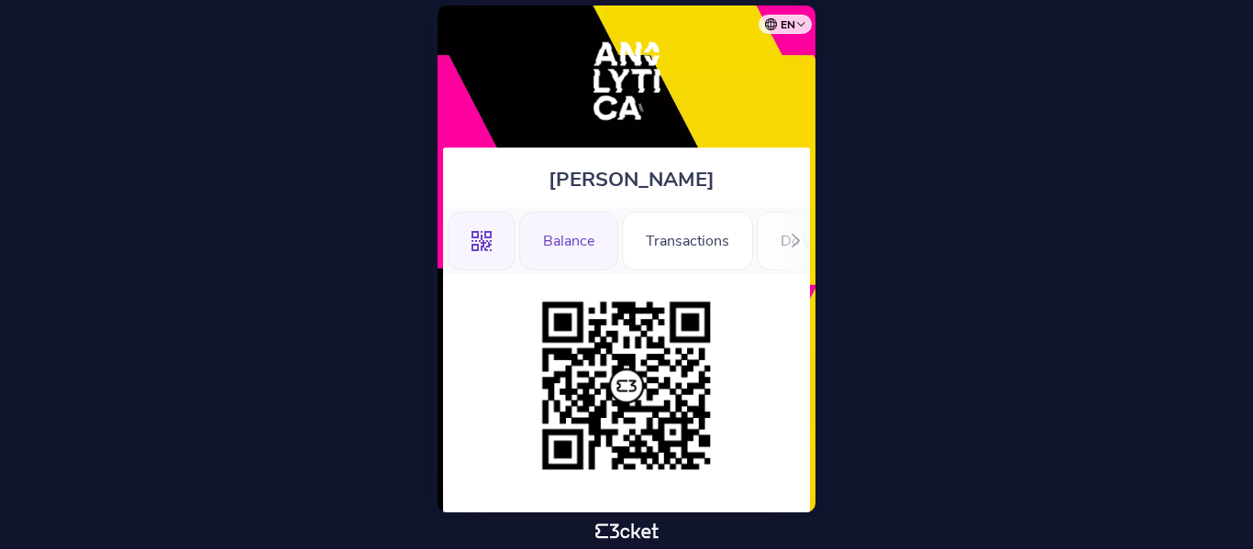
click at [544, 231] on div "Balance" at bounding box center [568, 241] width 99 height 59
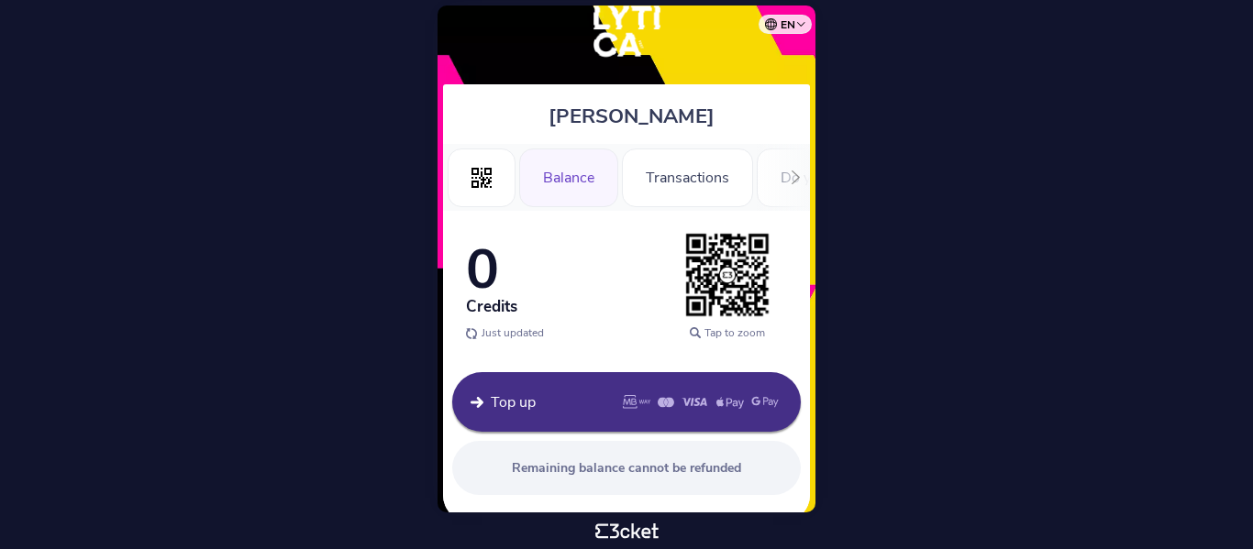
scroll to position [92, 0]
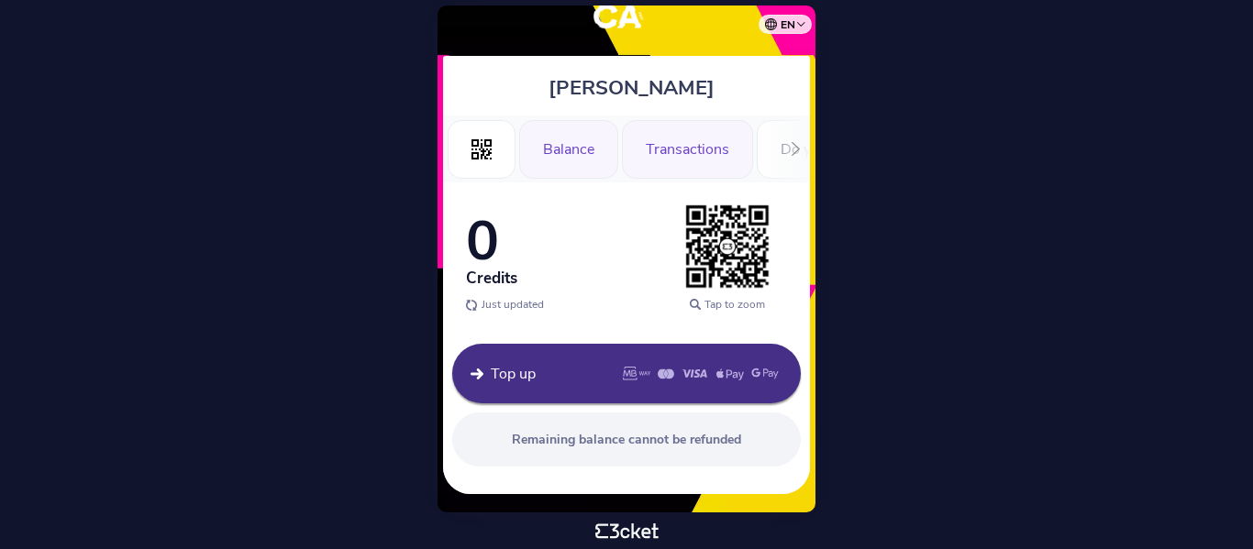
click at [691, 164] on div "Transactions" at bounding box center [687, 149] width 131 height 59
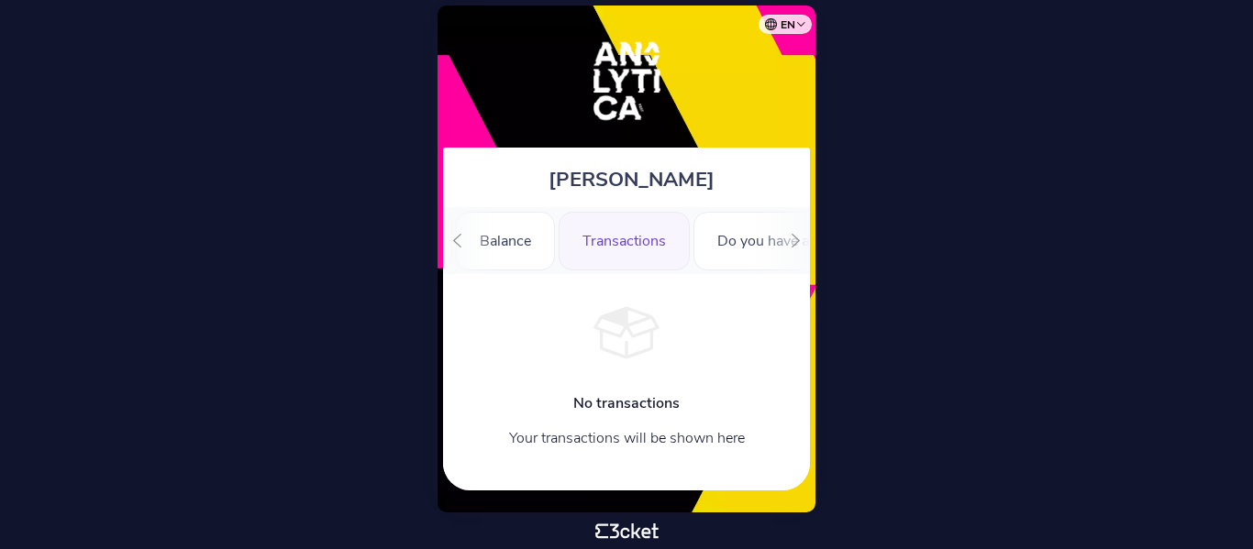
click at [766, 250] on div ".st0{fill-rule:evenodd;clip-rule:evenodd;} Balance Transactions Do you have a G…" at bounding box center [626, 240] width 367 height 67
click at [754, 240] on div "Do you have a Guest?" at bounding box center [787, 241] width 188 height 59
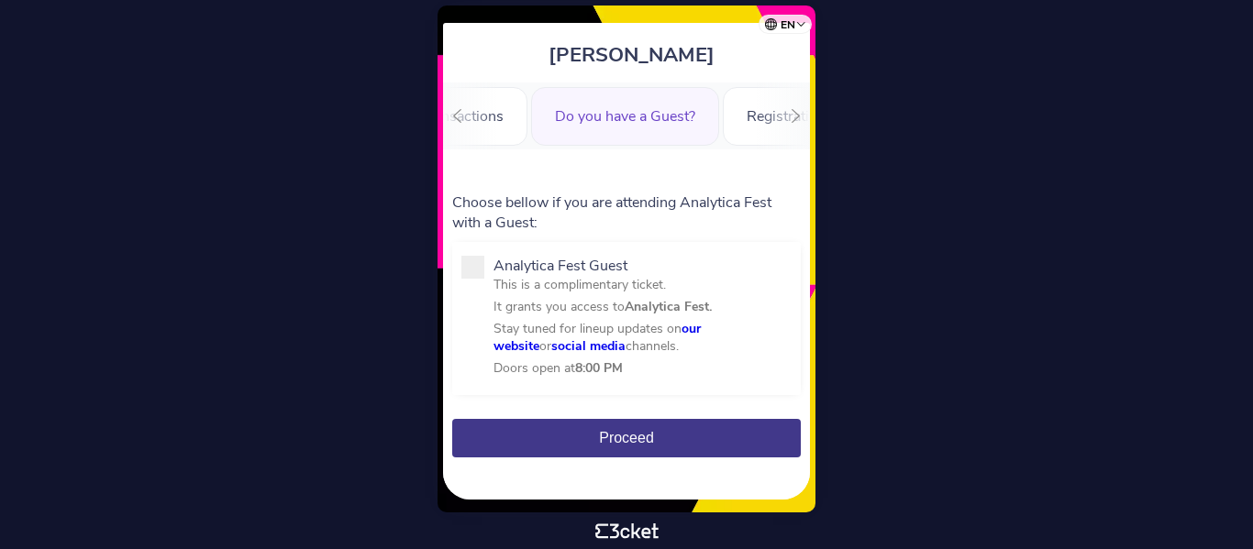
scroll to position [130, 0]
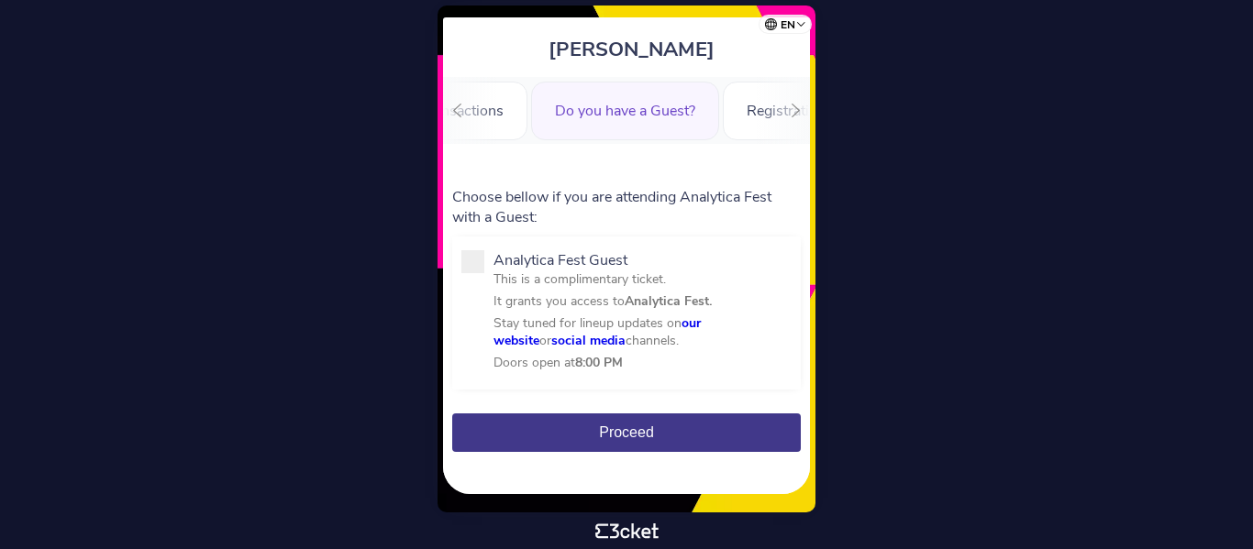
click at [793, 116] on icon at bounding box center [796, 111] width 8 height 14
click at [700, 101] on div "Information" at bounding box center [743, 111] width 123 height 59
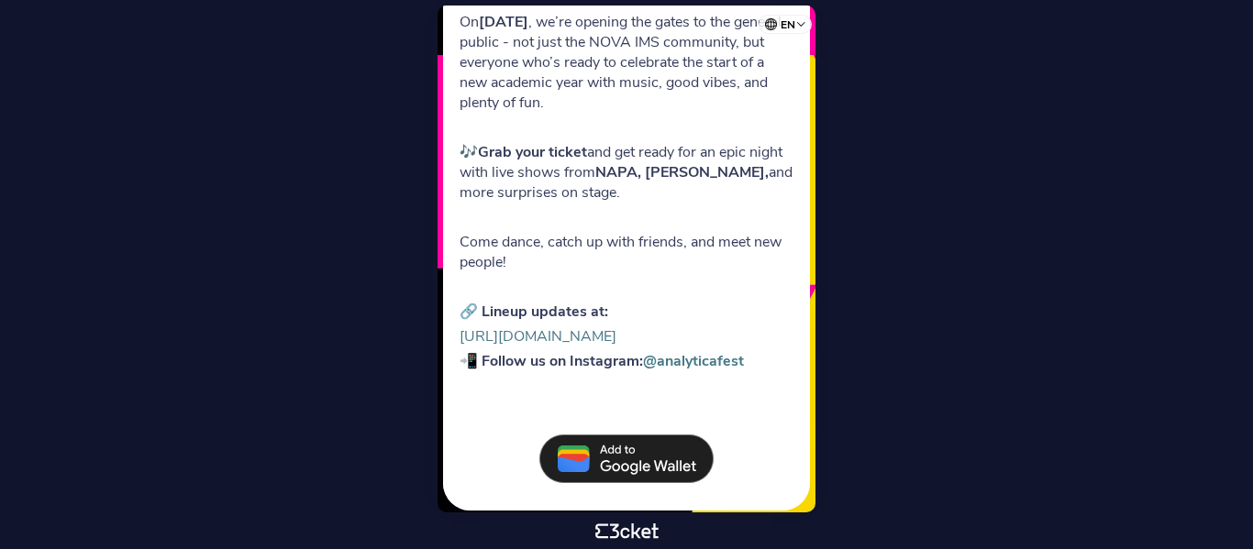
scroll to position [598, 0]
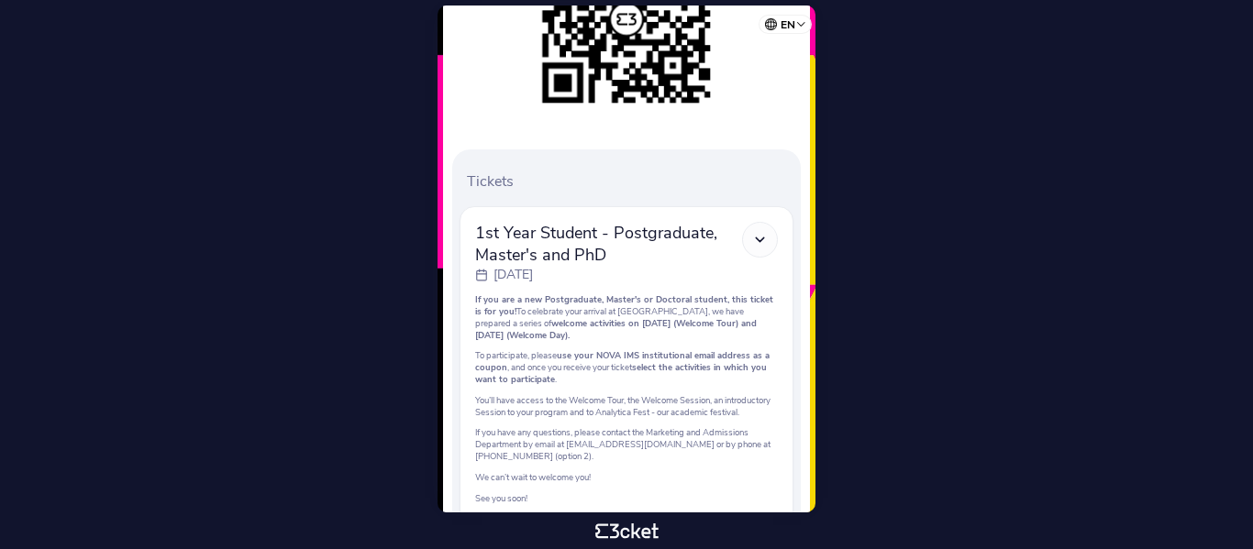
scroll to position [515, 0]
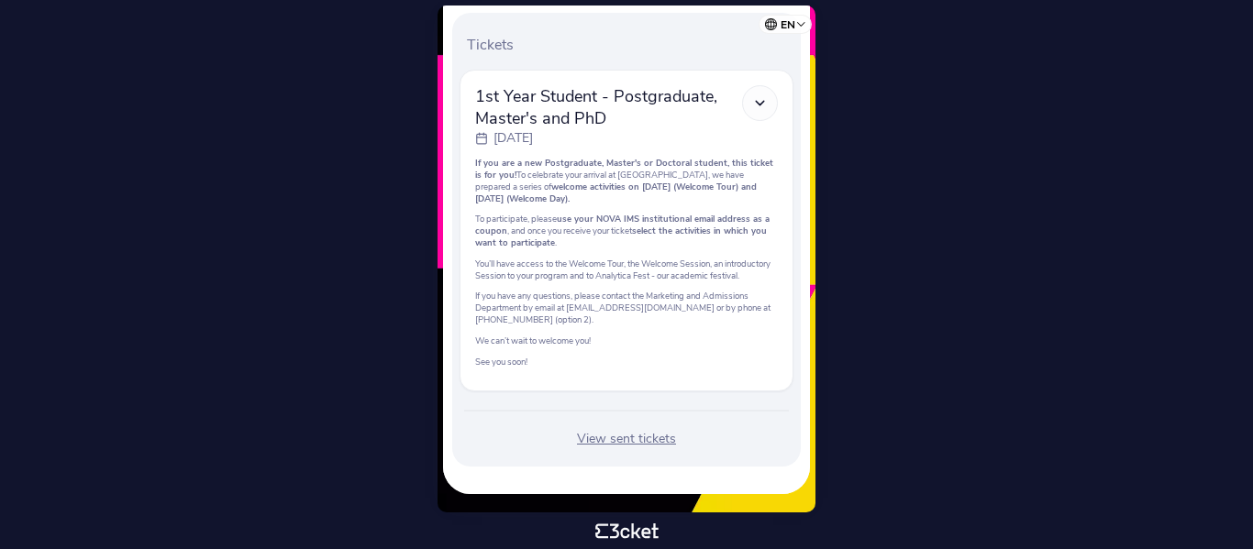
click at [765, 95] on icon at bounding box center [760, 103] width 16 height 16
click at [760, 95] on icon at bounding box center [760, 103] width 16 height 16
click at [620, 435] on div "View sent tickets" at bounding box center [627, 439] width 334 height 18
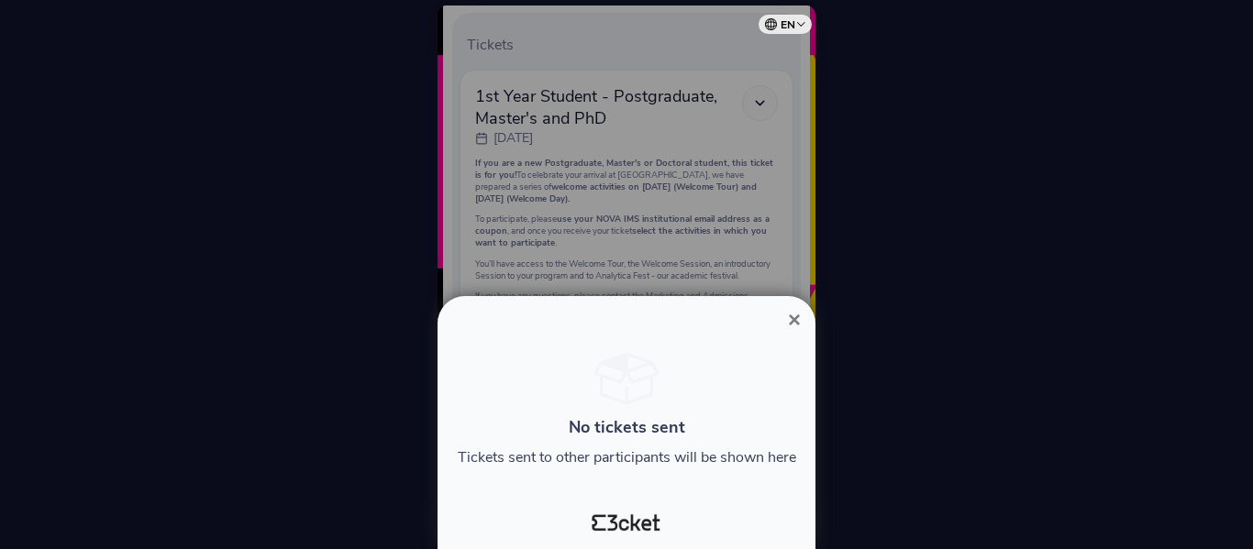
click at [792, 319] on span "×" at bounding box center [794, 319] width 13 height 25
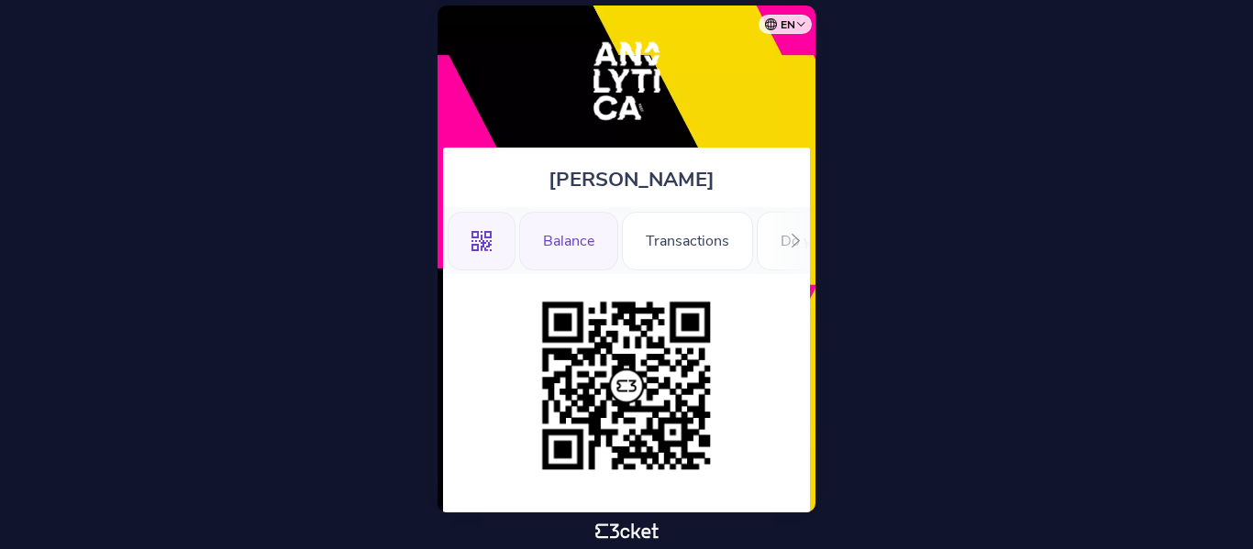
click at [543, 250] on div "Balance" at bounding box center [568, 241] width 99 height 59
